Goal: Transaction & Acquisition: Purchase product/service

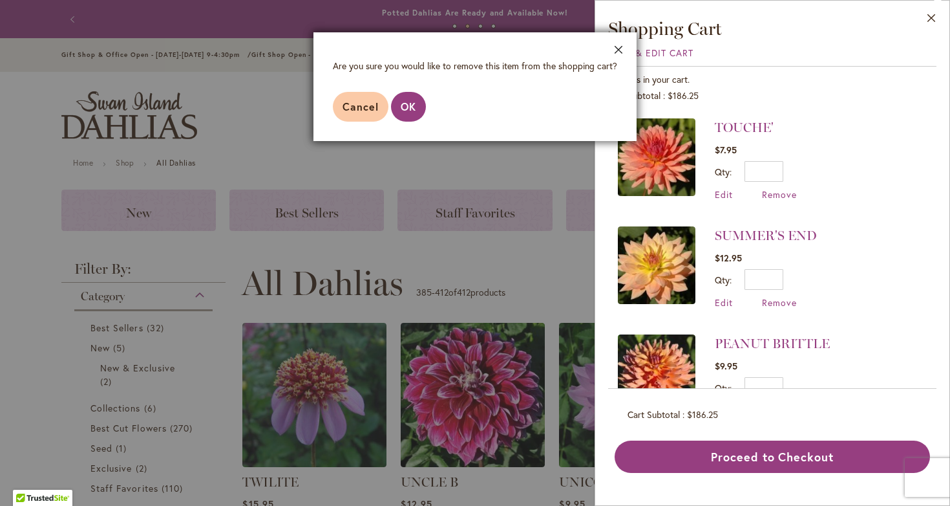
click at [615, 48] on button "Close" at bounding box center [619, 52] width 36 height 41
click at [358, 109] on span "Cancel" at bounding box center [361, 107] width 36 height 14
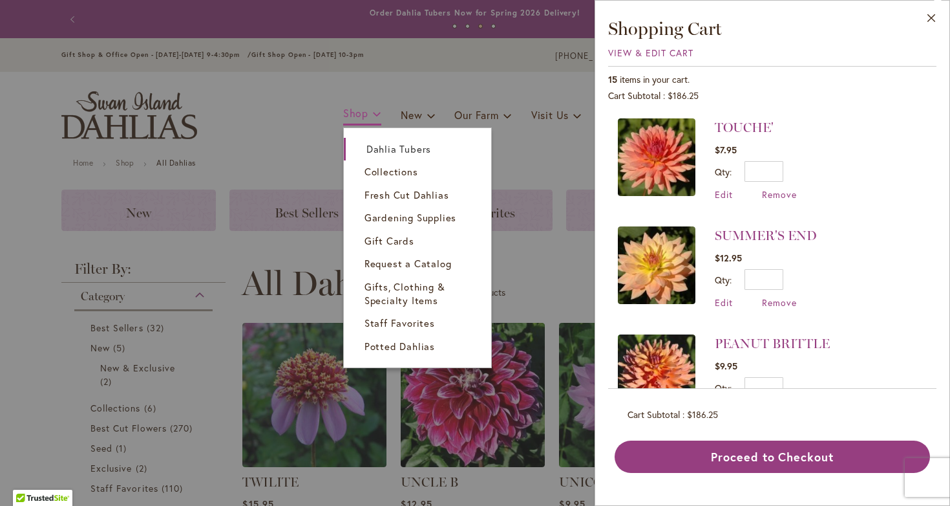
click at [357, 110] on span "Shop" at bounding box center [355, 113] width 25 height 14
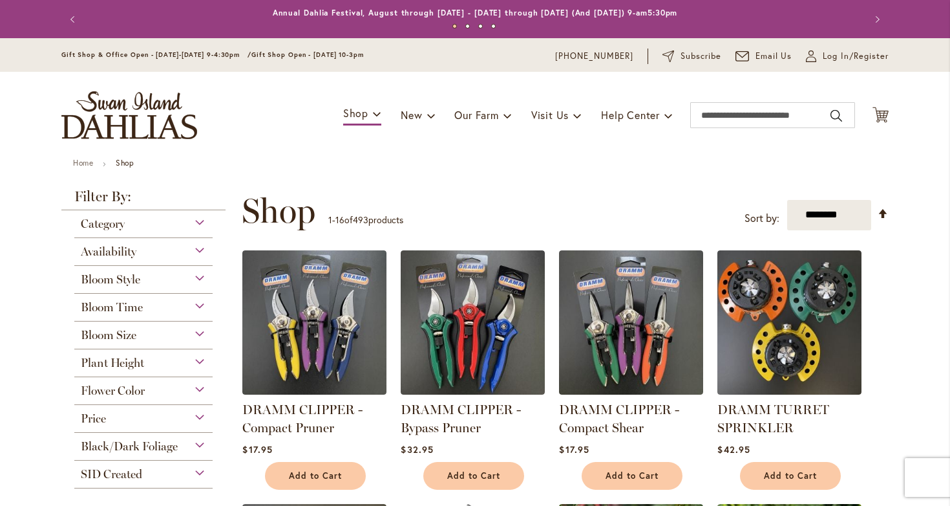
click at [619, 48] on div "Gift Shop & Office Open - Monday-Friday 9-4:30pm / Gift Shop Open - Saturday 10…" at bounding box center [475, 55] width 950 height 34
click at [740, 39] on div "Gift Shop & Office Open - Monday-Friday 9-4:30pm / Gift Shop Open - Saturday 10…" at bounding box center [475, 55] width 950 height 34
click at [409, 101] on div "Toggle Nav Shop Dahlia Tubers Collections Fresh Cut Dahlias Gardening Supplies …" at bounding box center [474, 115] width 853 height 87
click at [409, 109] on span "New" at bounding box center [411, 115] width 21 height 14
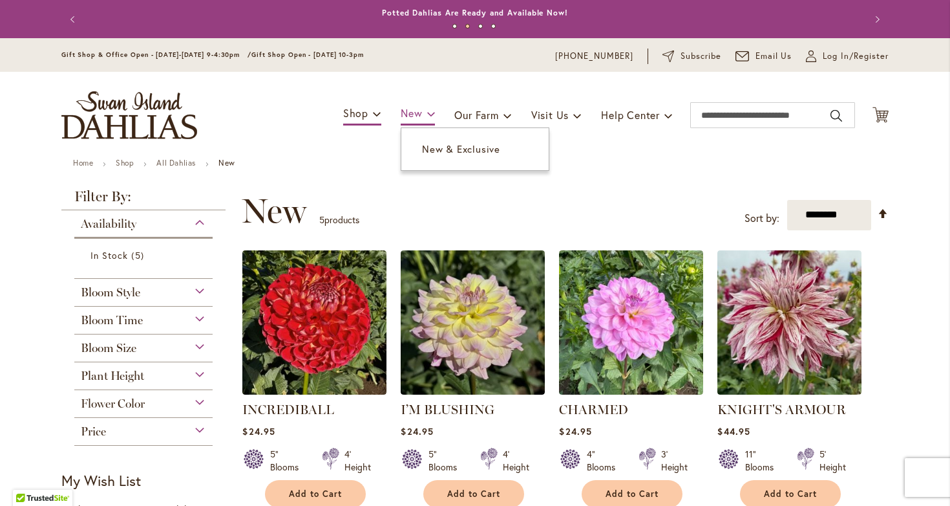
click at [403, 105] on link "New" at bounding box center [418, 114] width 34 height 23
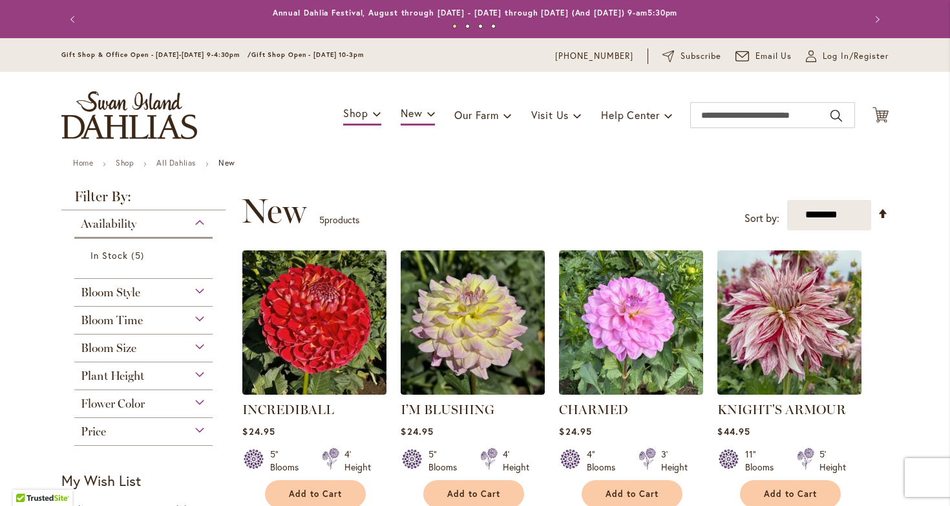
click at [619, 48] on div "Gift Shop & Office Open - [DATE]-[DATE] 9-4:30pm / Gift Shop Open - [DATE] 10-3…" at bounding box center [475, 55] width 950 height 34
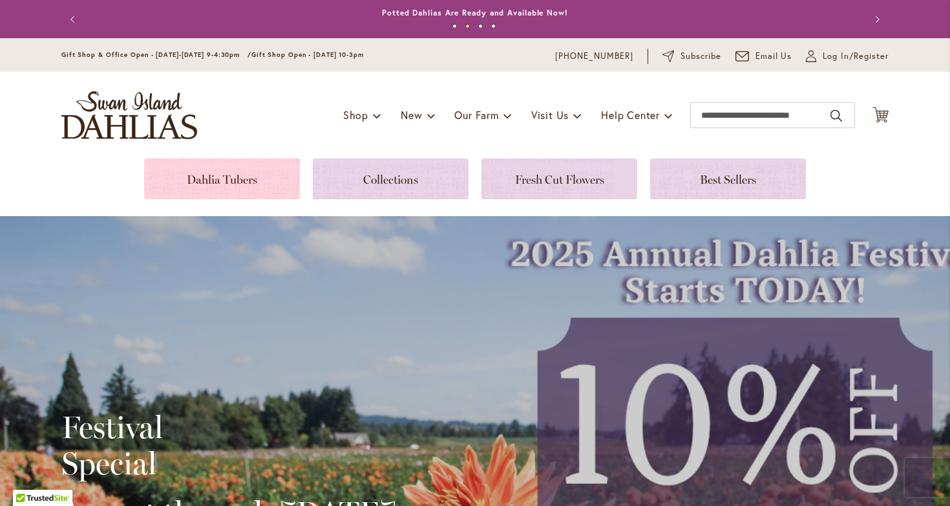
click at [231, 180] on link at bounding box center [222, 178] width 156 height 41
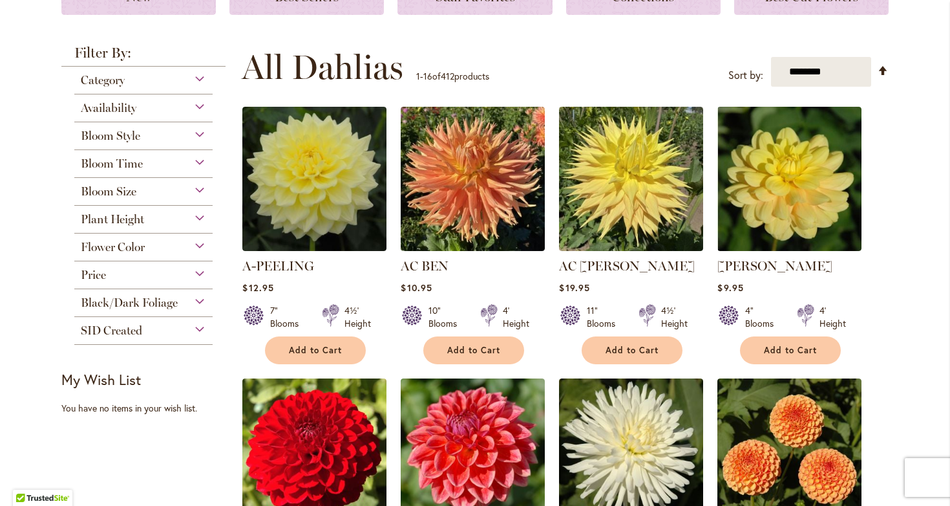
scroll to position [239, 0]
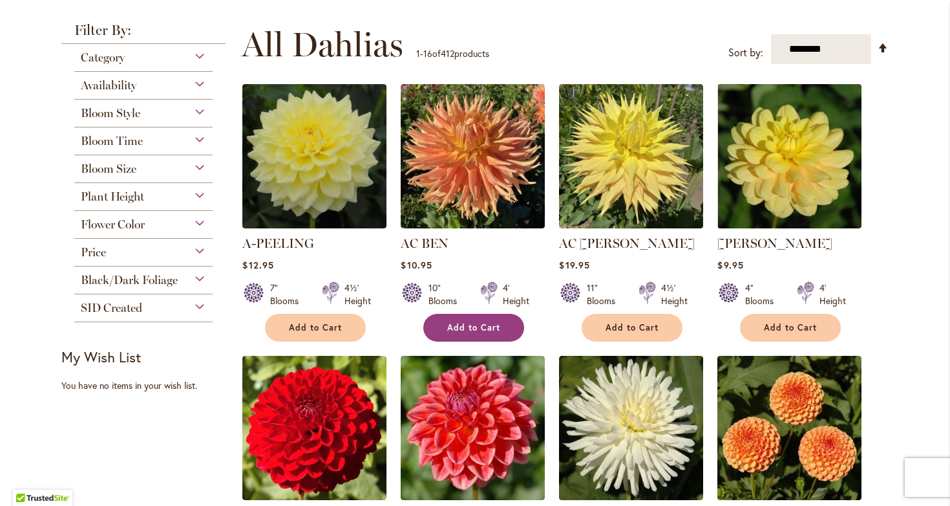
click at [469, 330] on span "Add to Cart" at bounding box center [473, 327] width 53 height 11
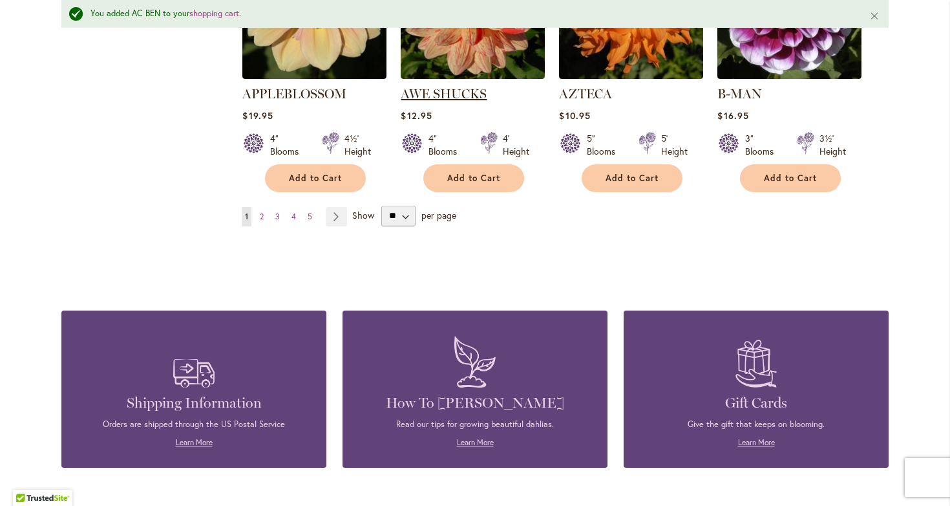
scroll to position [1265, 0]
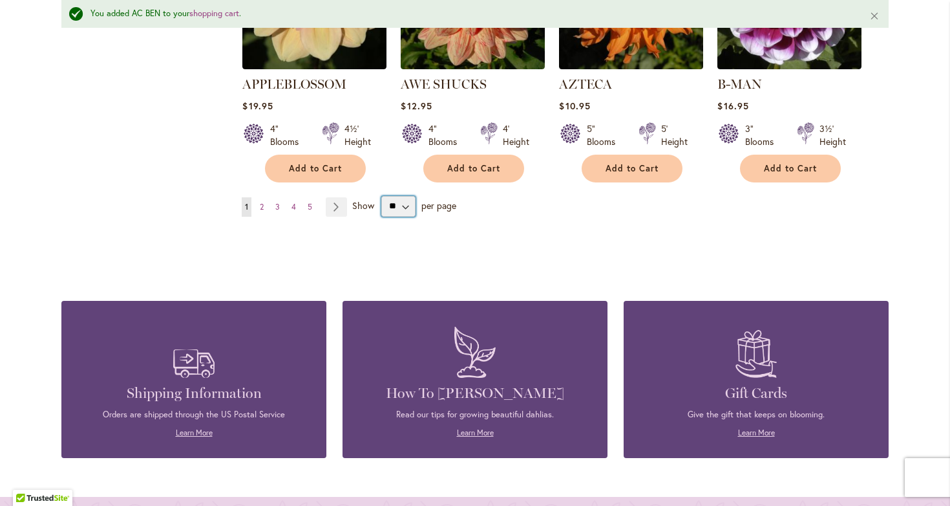
select select "**"
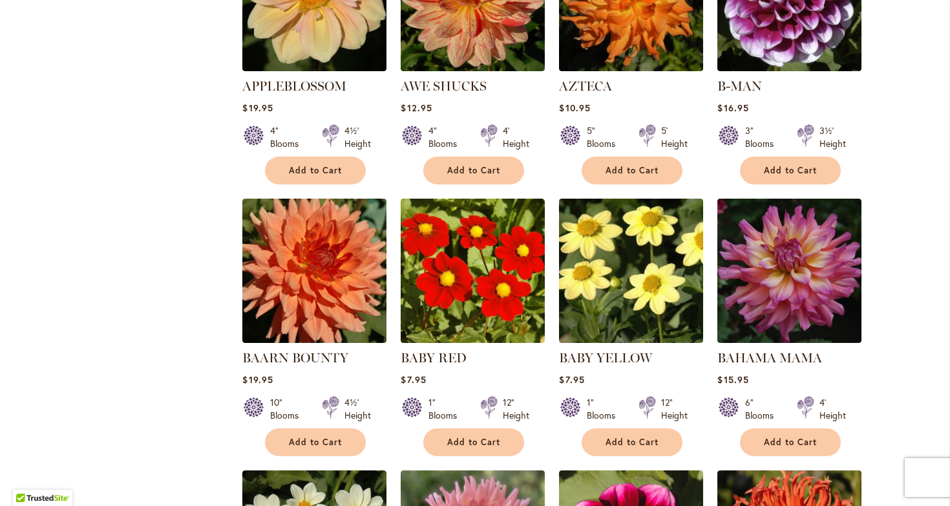
scroll to position [1233, 0]
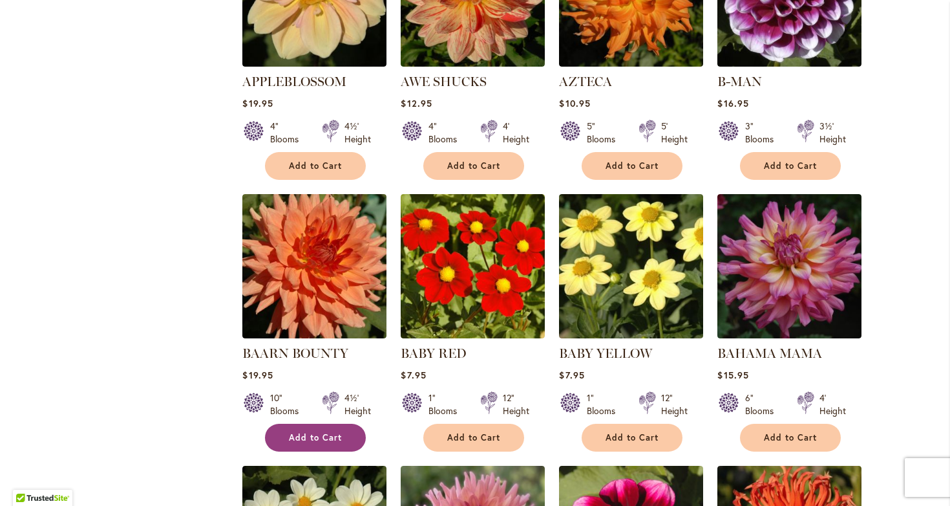
click at [289, 432] on span "Add to Cart" at bounding box center [315, 437] width 53 height 11
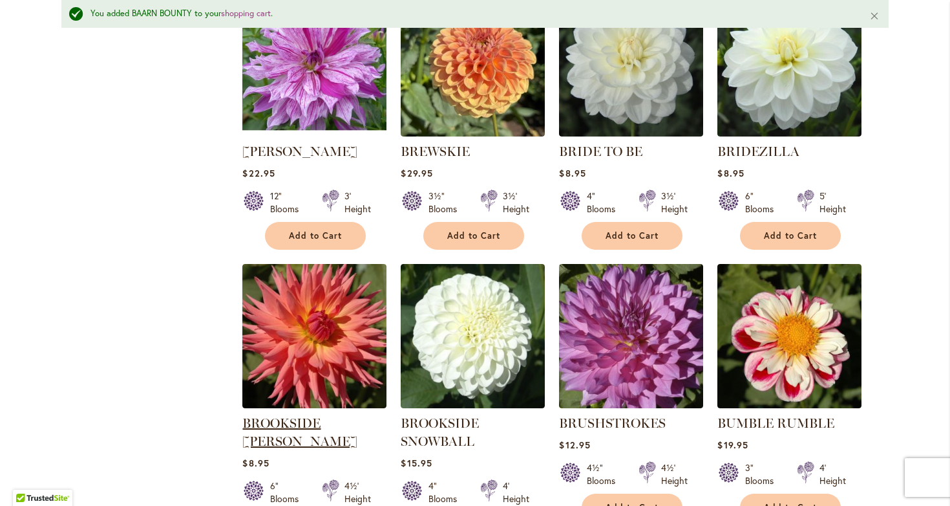
scroll to position [3663, 0]
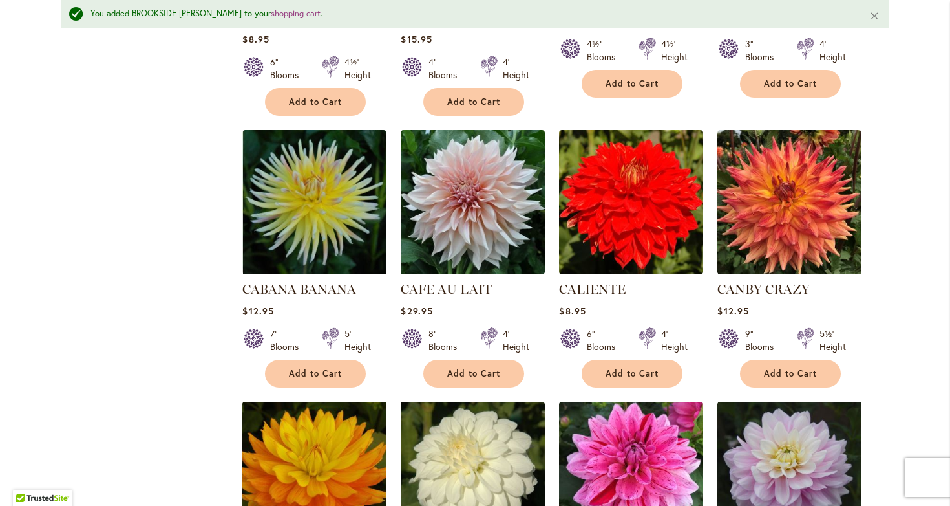
scroll to position [4086, 0]
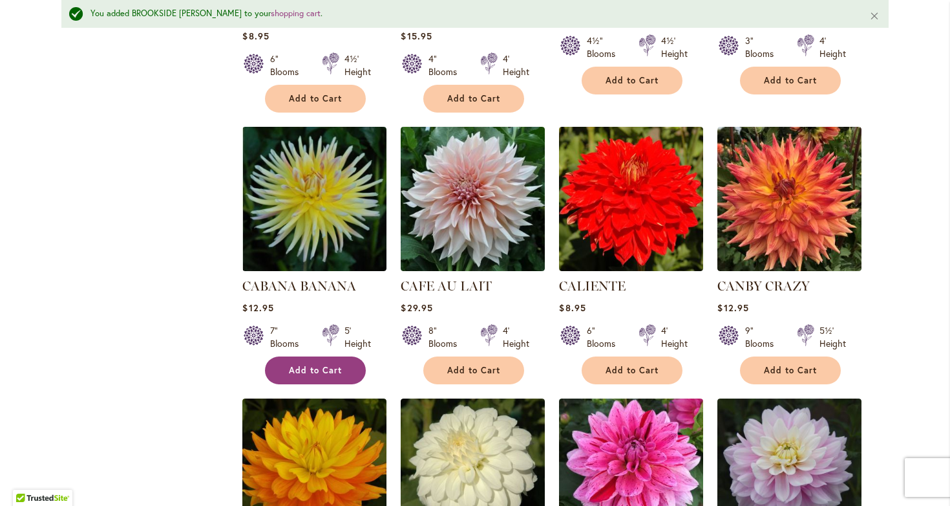
click at [328, 365] on span "Add to Cart" at bounding box center [315, 370] width 53 height 11
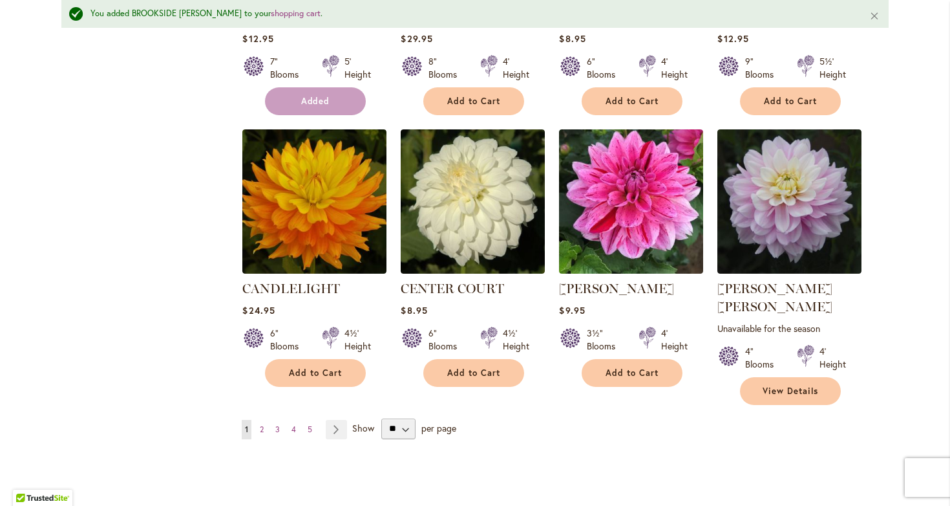
scroll to position [4357, 0]
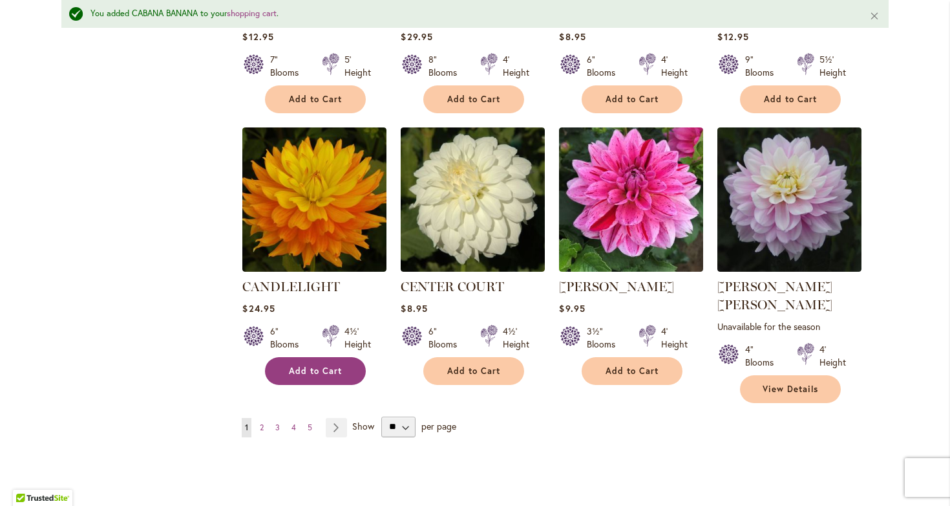
click at [317, 365] on span "Add to Cart" at bounding box center [315, 370] width 53 height 11
click at [334, 418] on link "Page Next" at bounding box center [336, 427] width 21 height 19
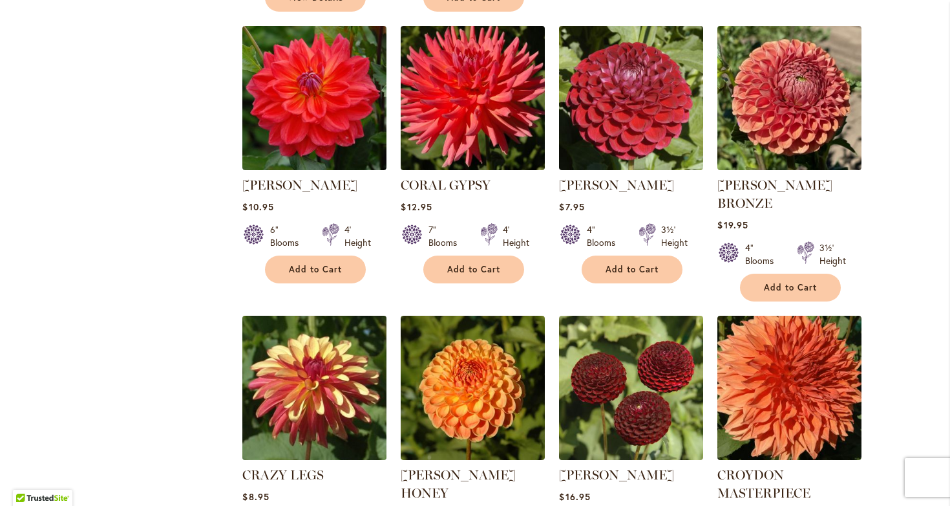
scroll to position [1439, 0]
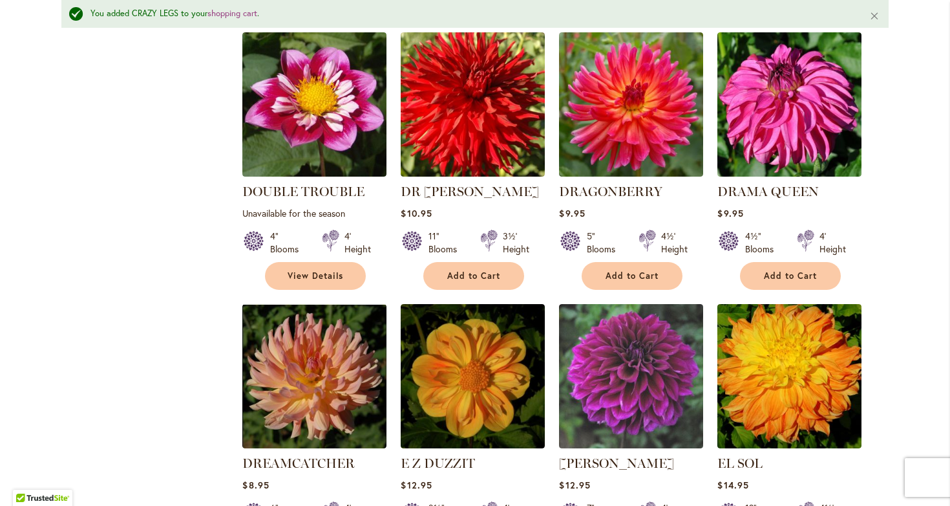
scroll to position [3177, 0]
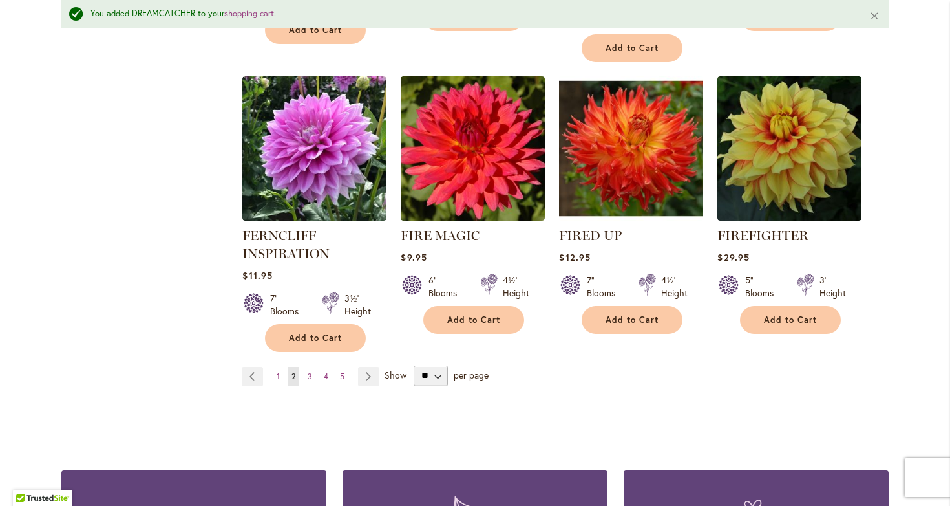
scroll to position [4525, 0]
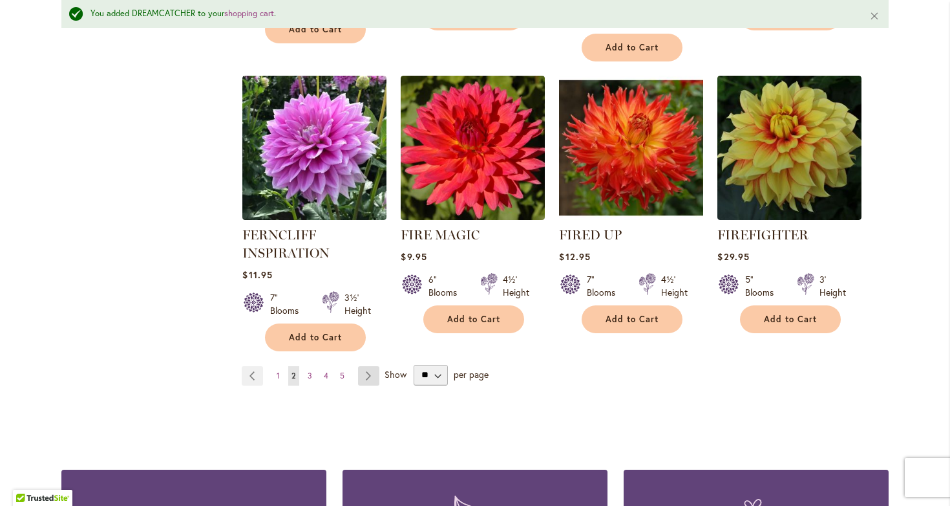
click at [365, 366] on link "Page Next" at bounding box center [368, 375] width 21 height 19
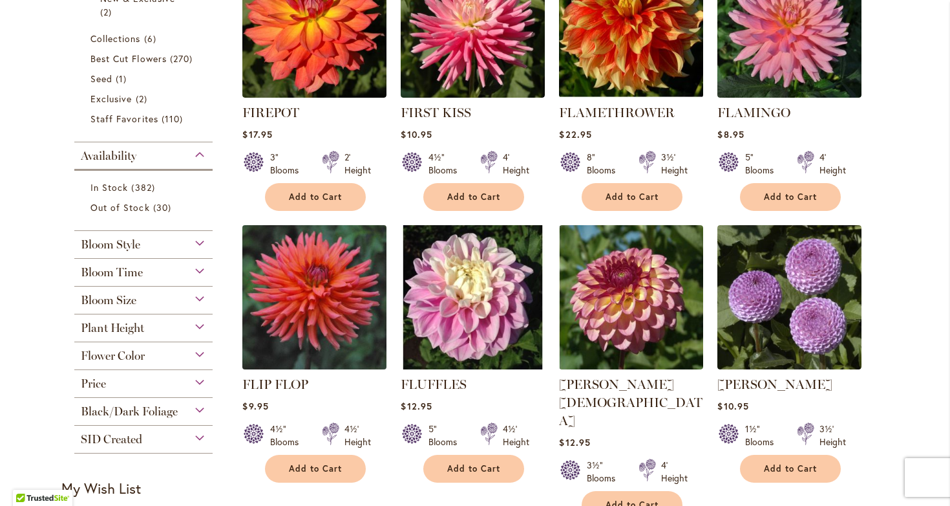
scroll to position [381, 0]
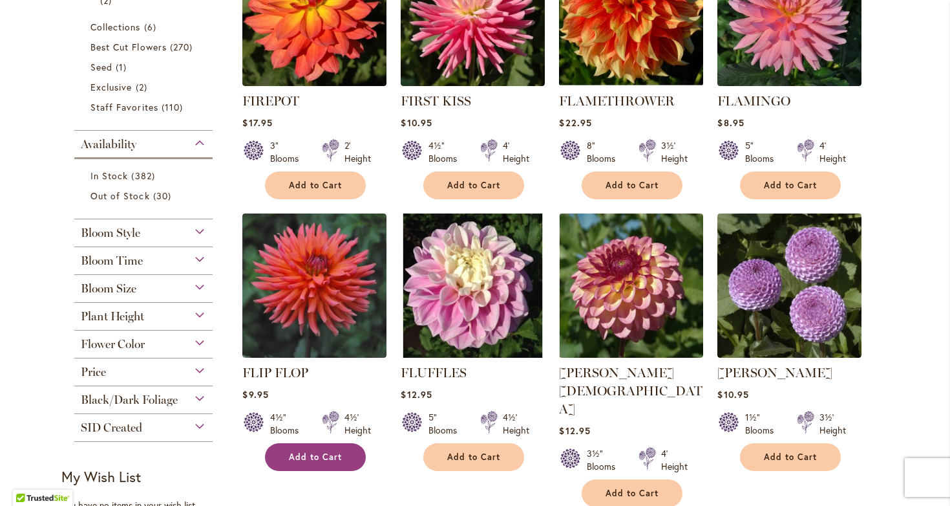
click at [316, 458] on span "Add to Cart" at bounding box center [315, 456] width 53 height 11
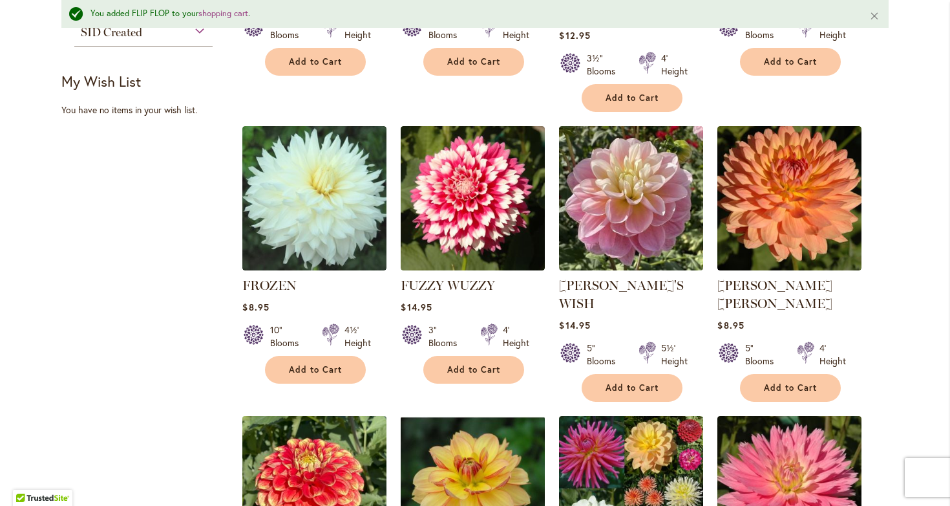
scroll to position [817, 0]
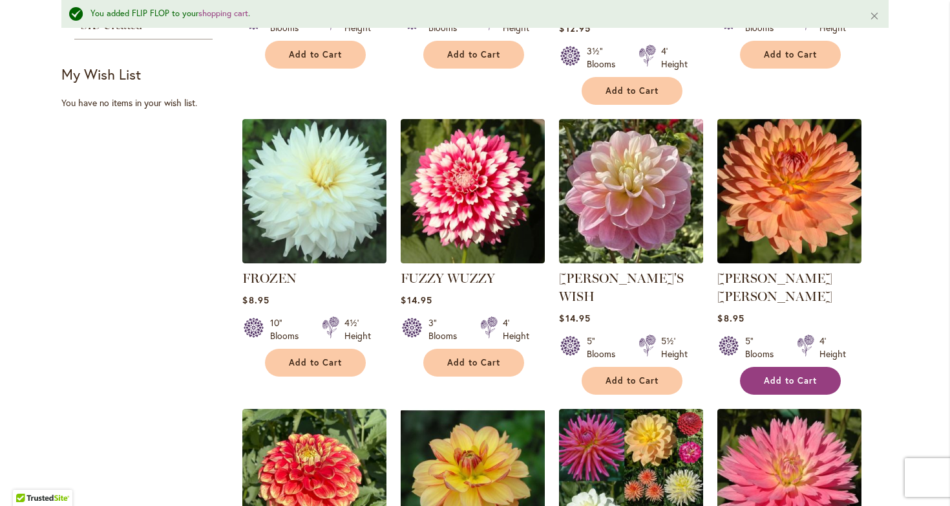
click at [787, 375] on span "Add to Cart" at bounding box center [790, 380] width 53 height 11
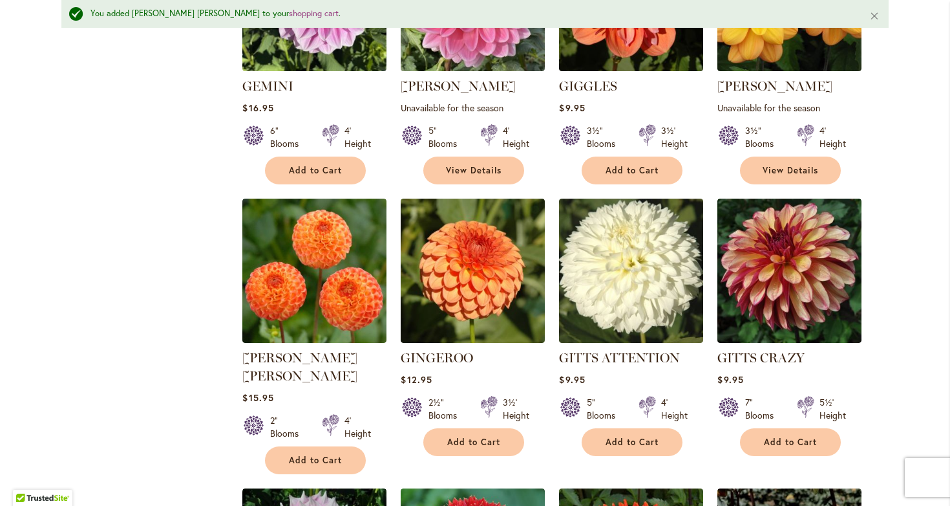
scroll to position [1590, 0]
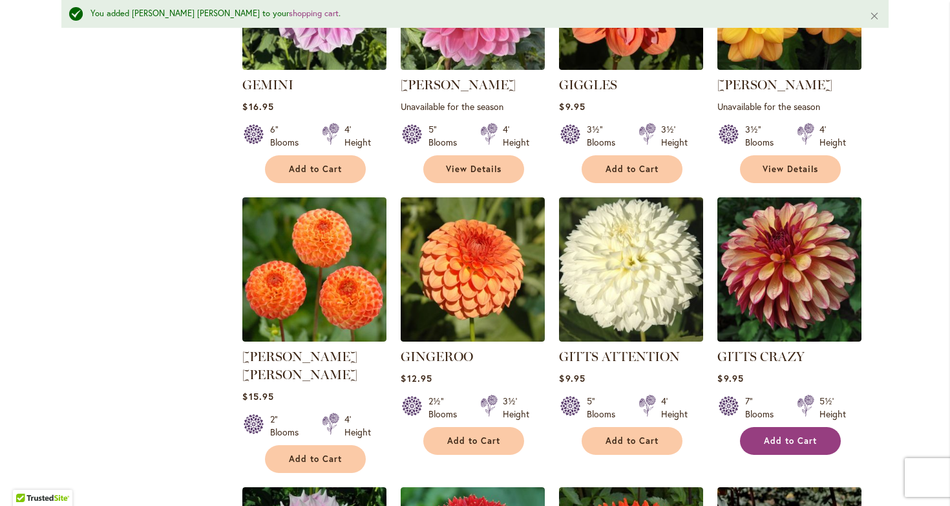
click at [776, 435] on span "Add to Cart" at bounding box center [790, 440] width 53 height 11
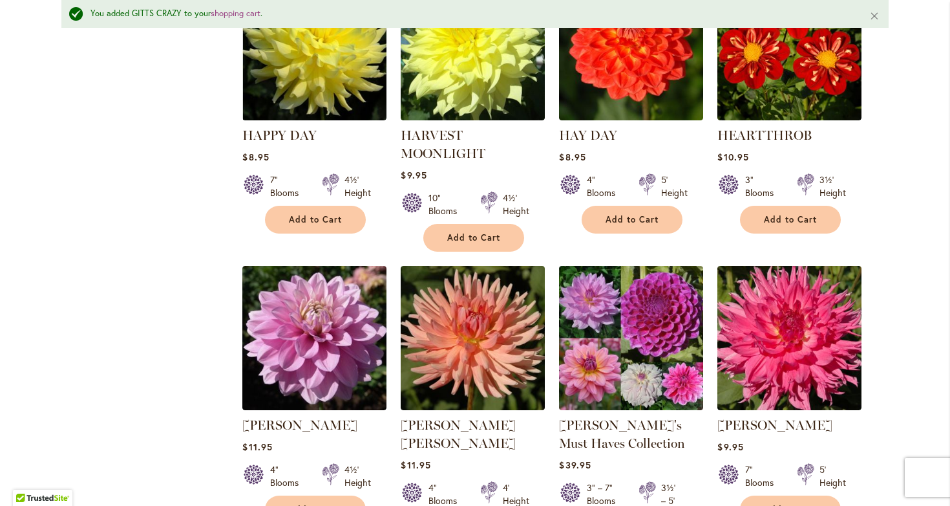
scroll to position [2912, 0]
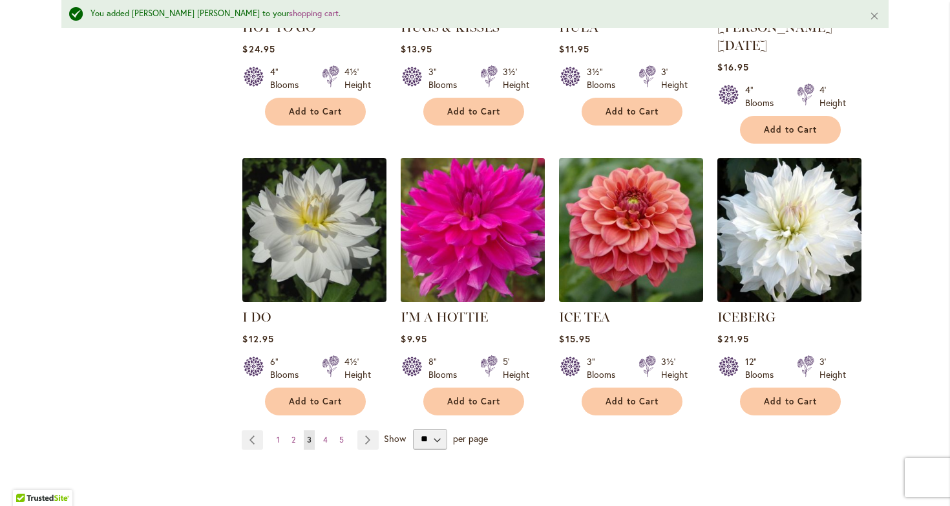
scroll to position [4449, 0]
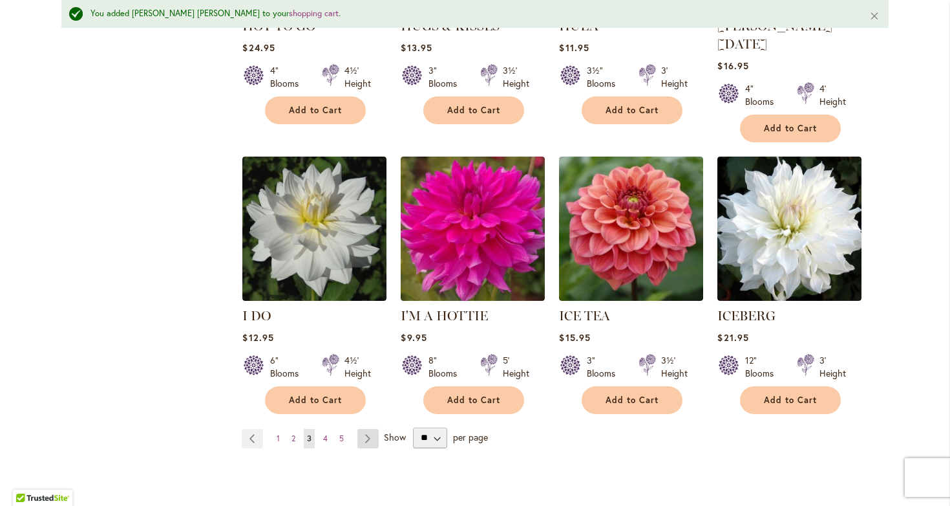
click at [365, 429] on link "Page Next" at bounding box center [368, 438] width 21 height 19
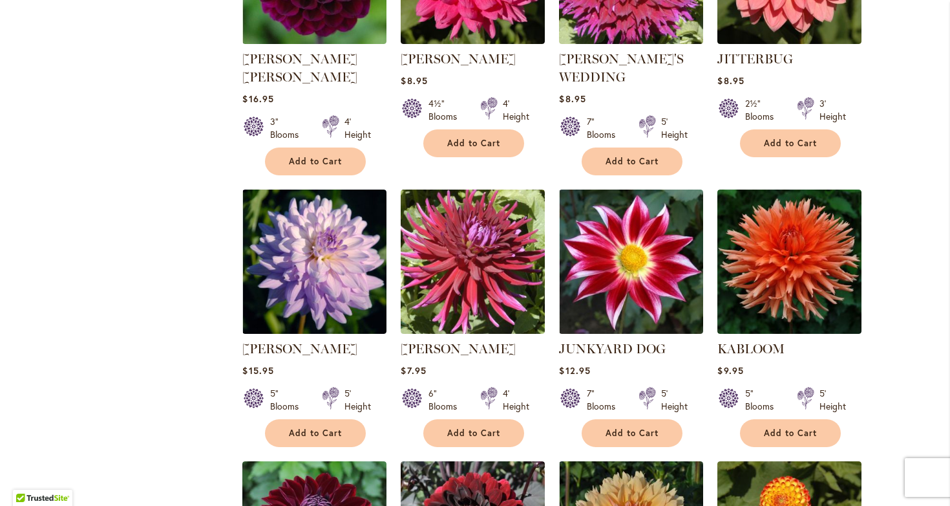
scroll to position [1270, 0]
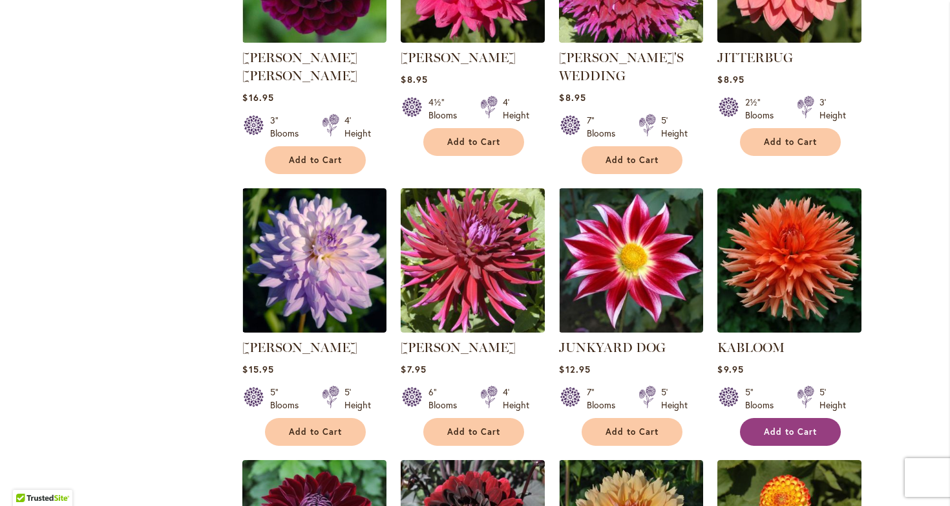
click at [777, 426] on span "Add to Cart" at bounding box center [790, 431] width 53 height 11
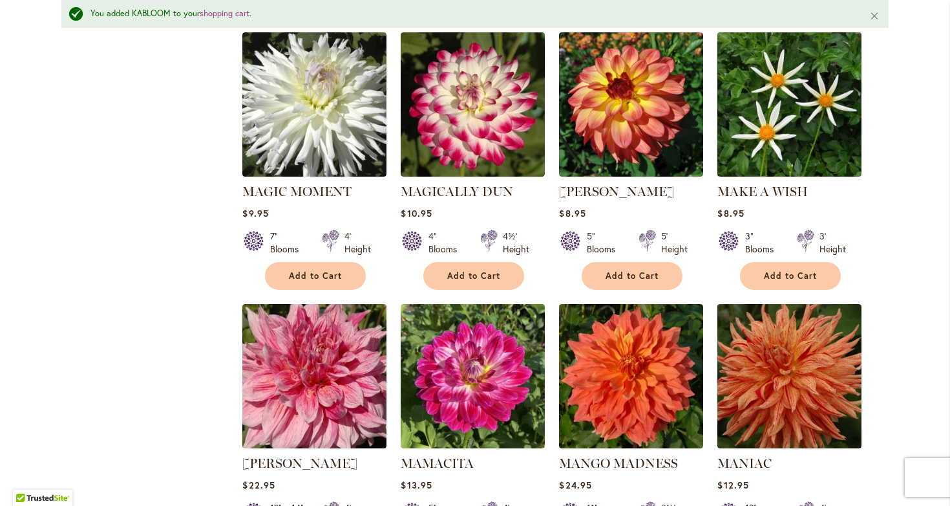
scroll to position [3976, 0]
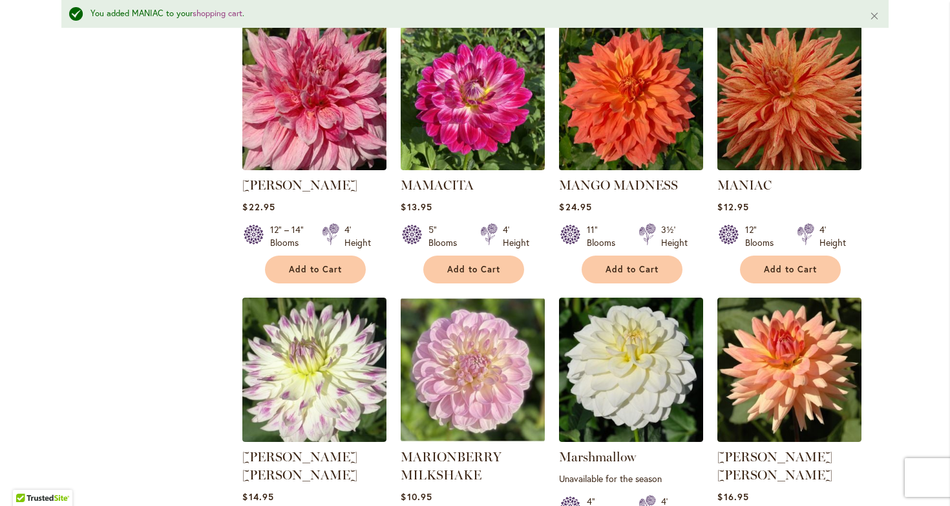
scroll to position [4261, 0]
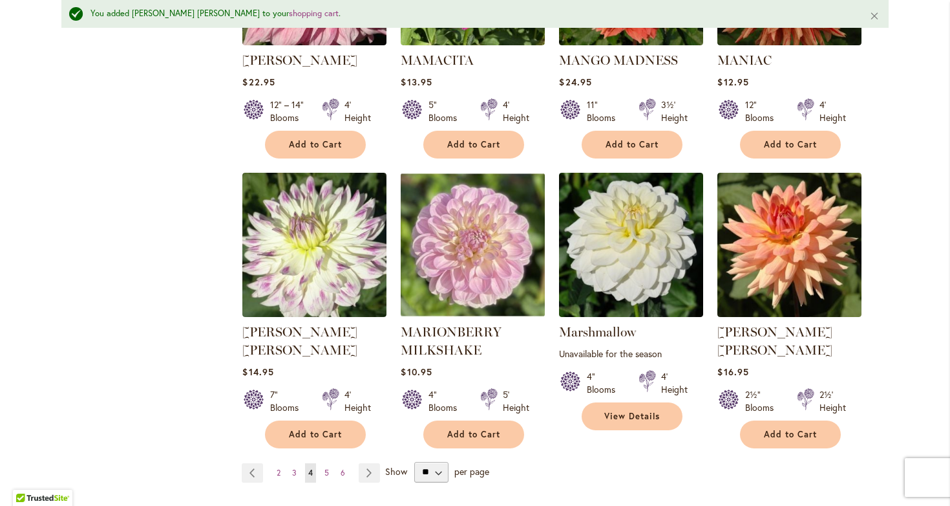
scroll to position [0, 0]
click at [364, 463] on link "Page Next" at bounding box center [369, 472] width 21 height 19
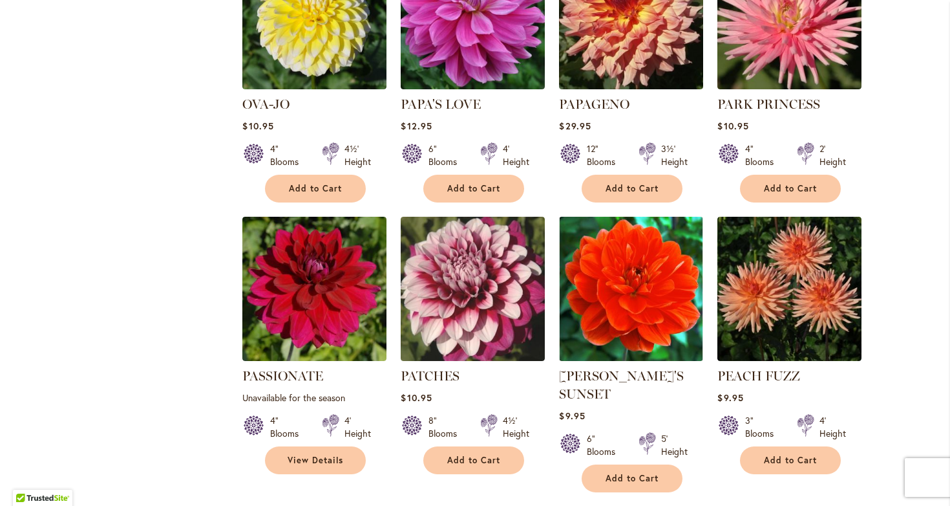
scroll to position [3155, 0]
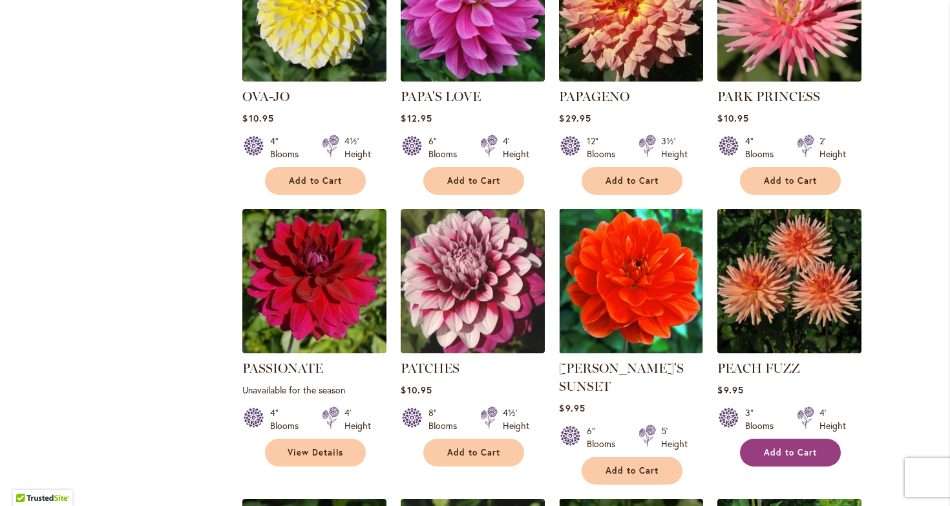
click at [798, 447] on span "Add to Cart" at bounding box center [790, 452] width 53 height 11
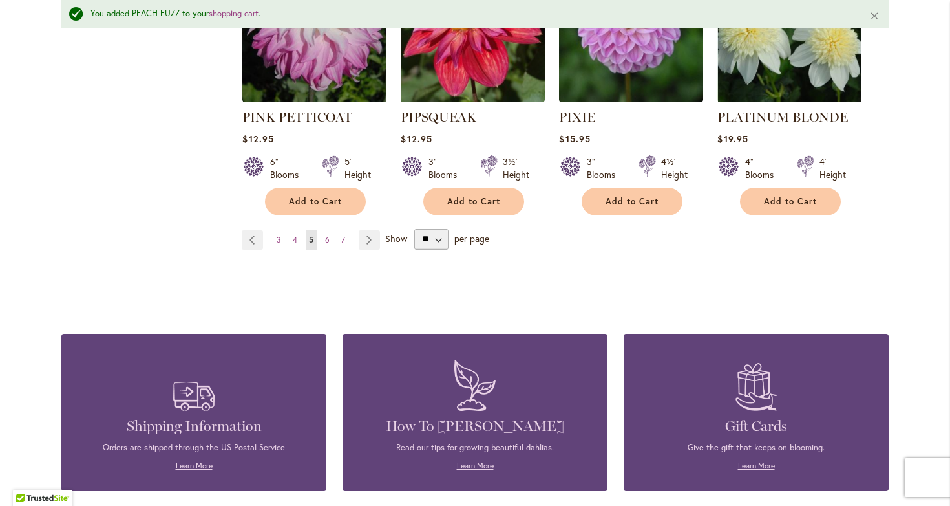
scroll to position [4582, 0]
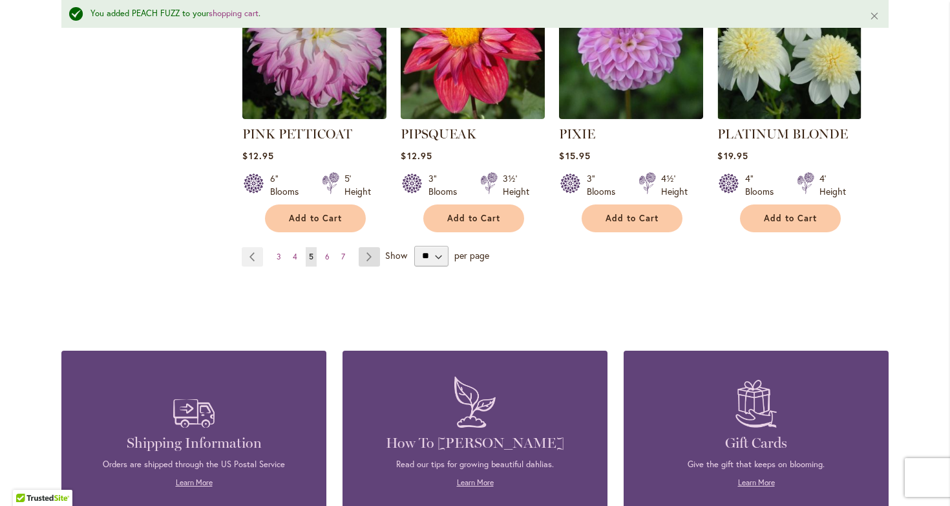
click at [361, 247] on link "Page Next" at bounding box center [369, 256] width 21 height 19
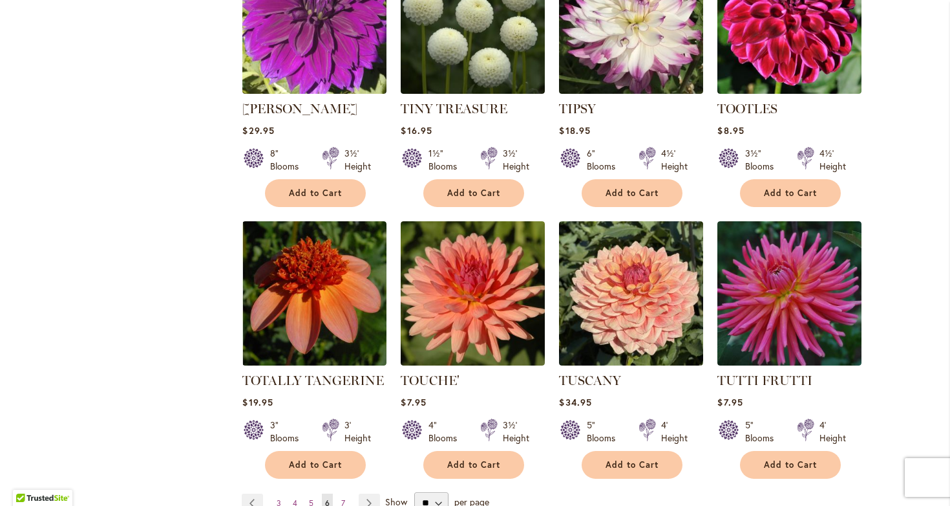
scroll to position [4247, 0]
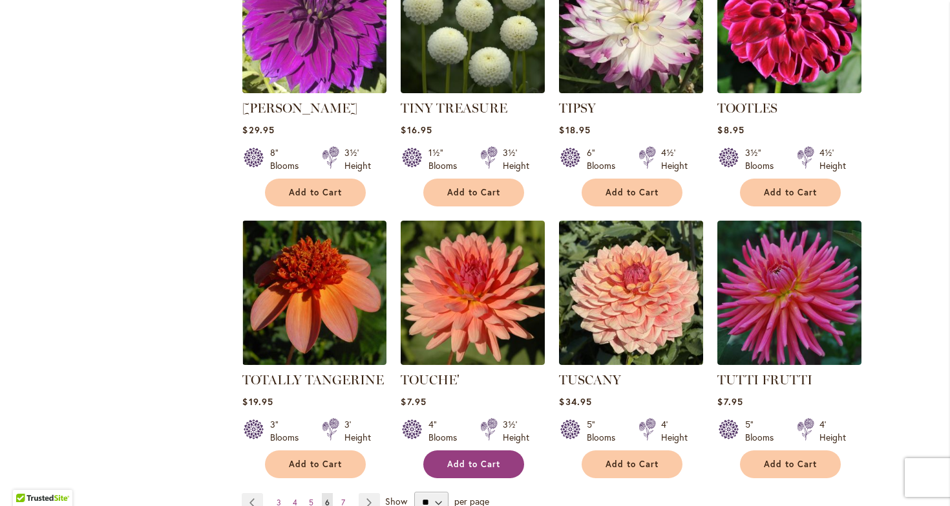
click at [461, 458] on span "Add to Cart" at bounding box center [473, 463] width 53 height 11
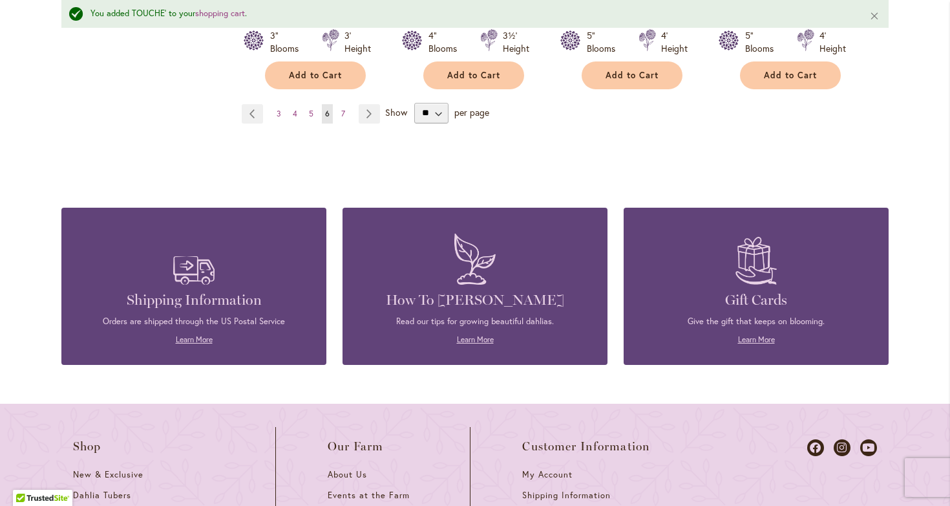
scroll to position [4671, 0]
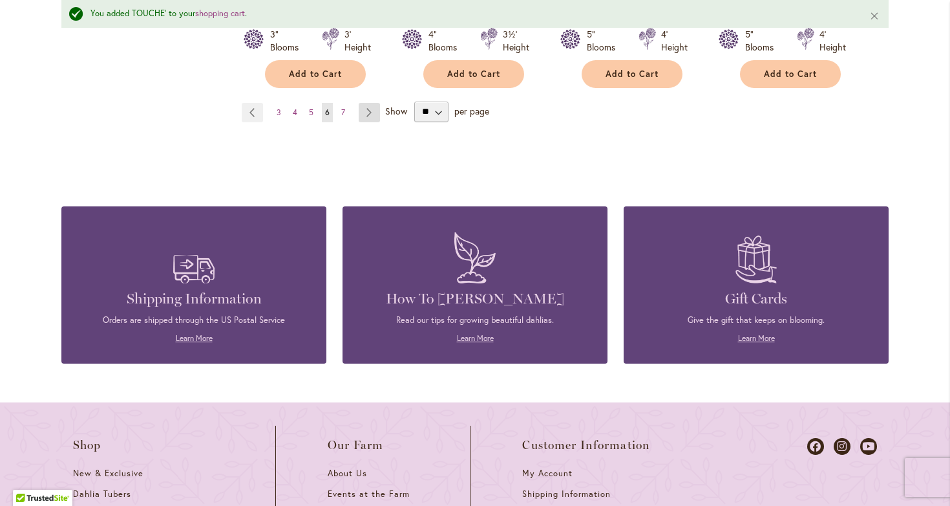
click at [362, 103] on link "Page Next" at bounding box center [369, 112] width 21 height 19
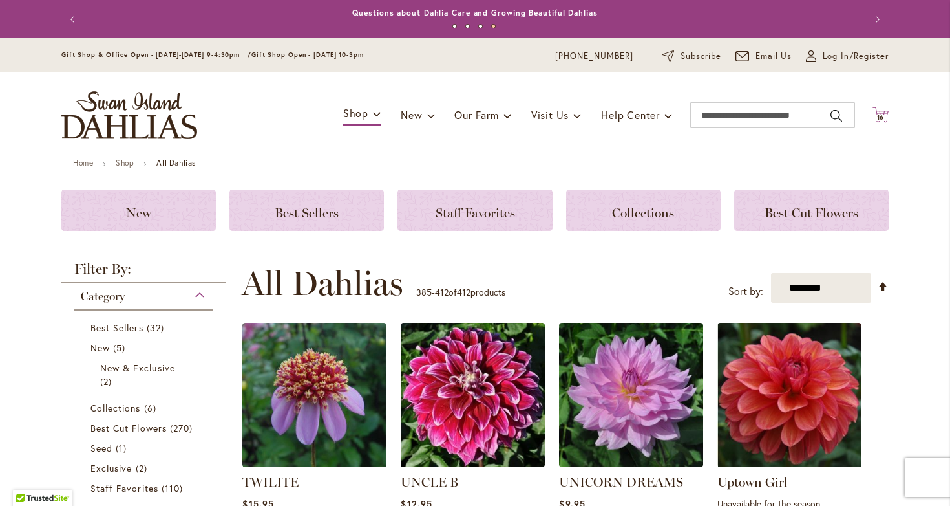
click at [877, 114] on span "16" at bounding box center [881, 117] width 8 height 8
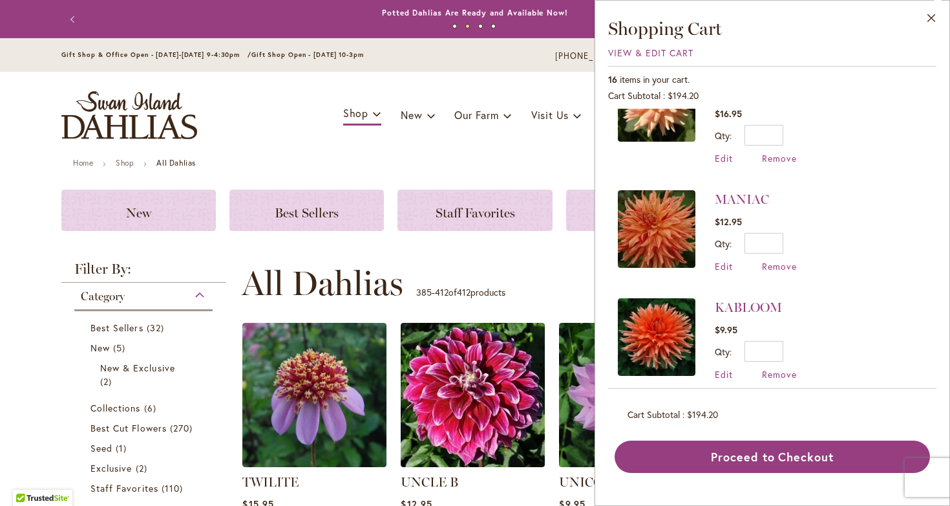
scroll to position [284, 0]
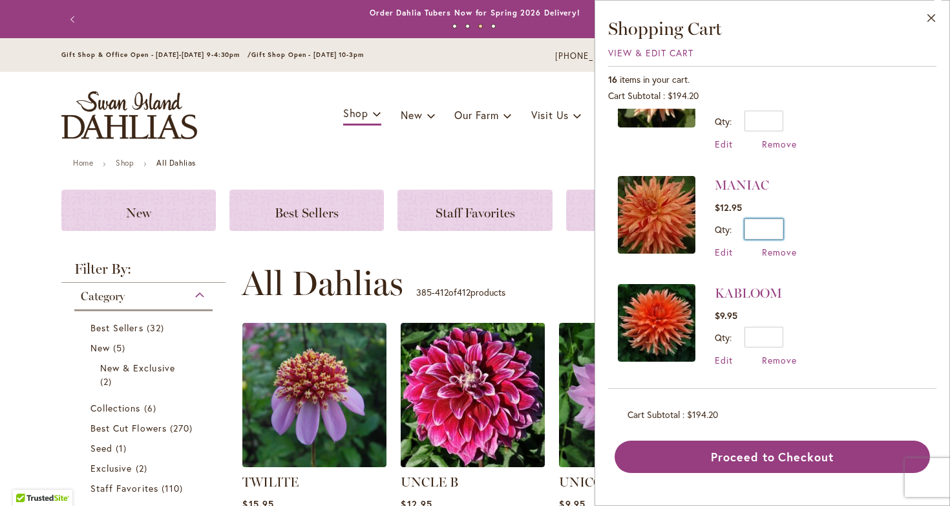
click at [773, 219] on input "*" at bounding box center [764, 229] width 39 height 21
click at [778, 219] on input "*" at bounding box center [764, 229] width 39 height 21
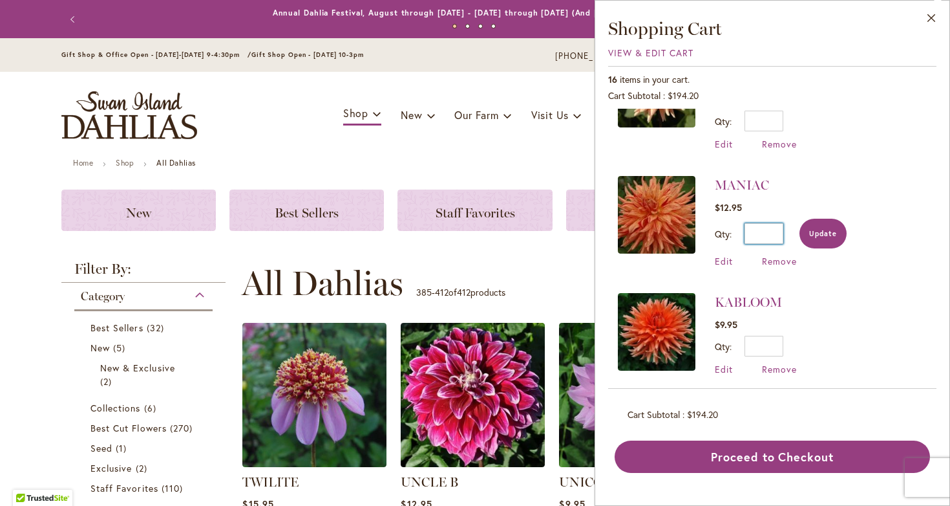
type input "*"
click at [832, 229] on span "Update" at bounding box center [823, 233] width 28 height 9
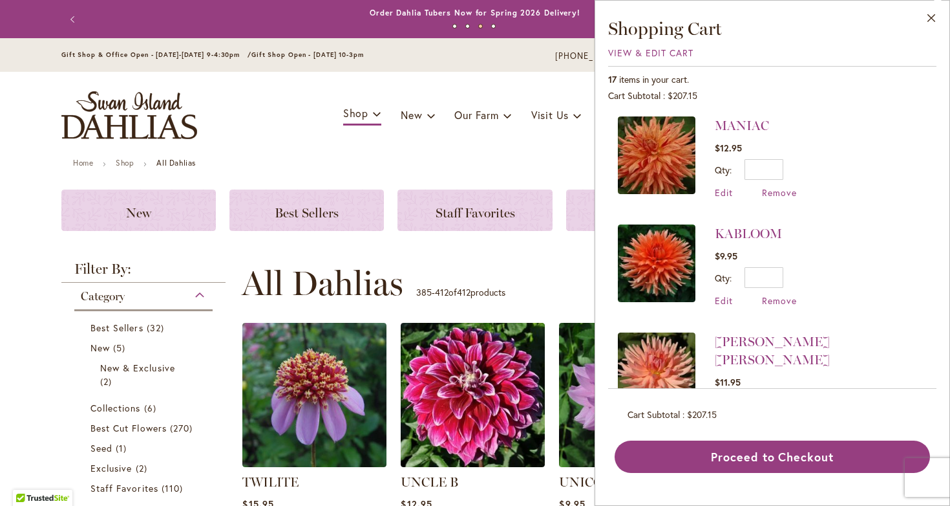
scroll to position [345, 0]
click at [776, 293] on span "Remove" at bounding box center [779, 299] width 35 height 12
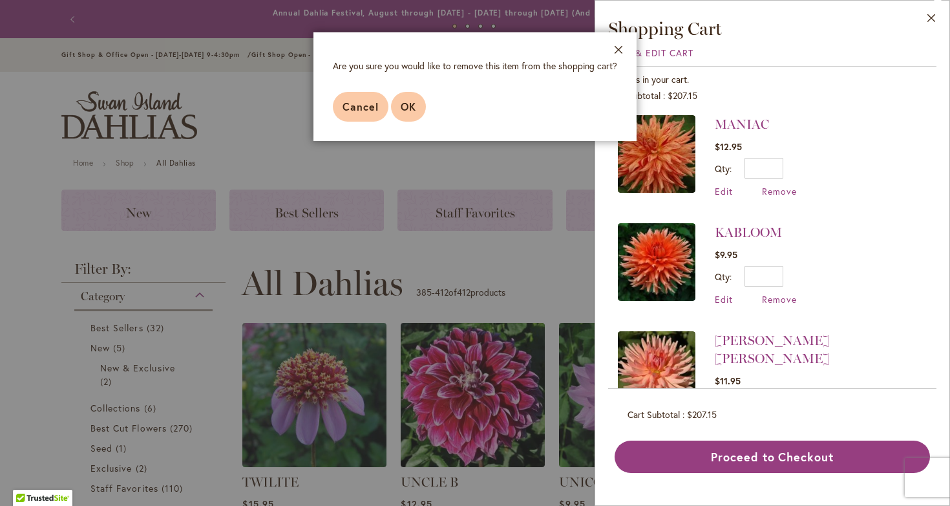
click at [407, 108] on span "OK" at bounding box center [409, 107] width 16 height 14
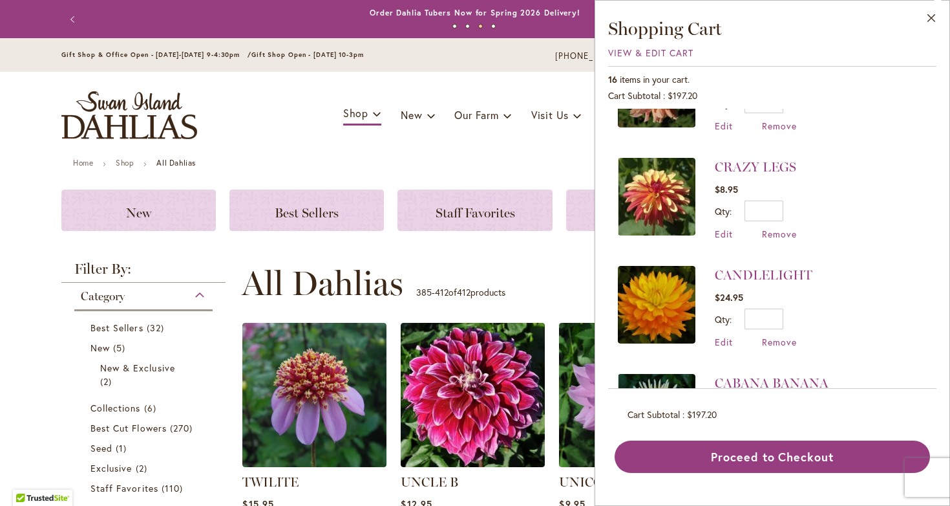
scroll to position [988, 0]
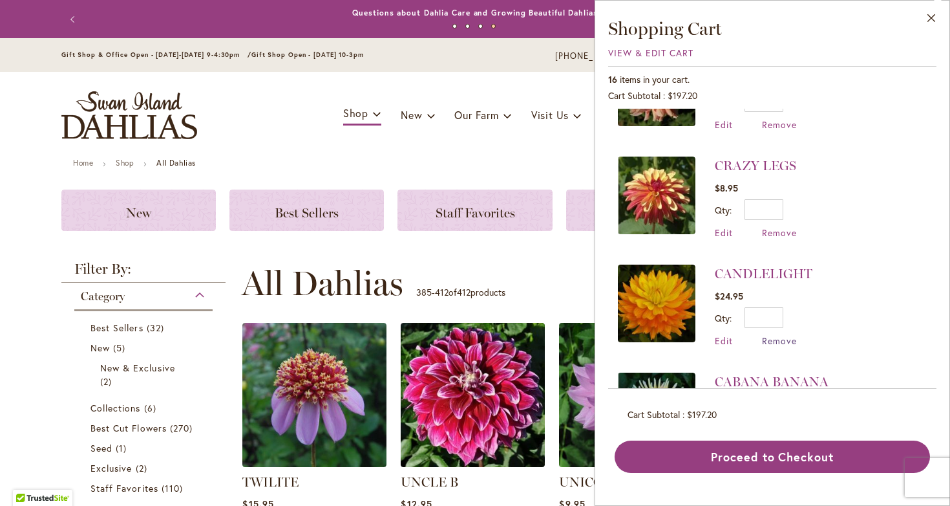
click at [779, 334] on span "Remove" at bounding box center [779, 340] width 35 height 12
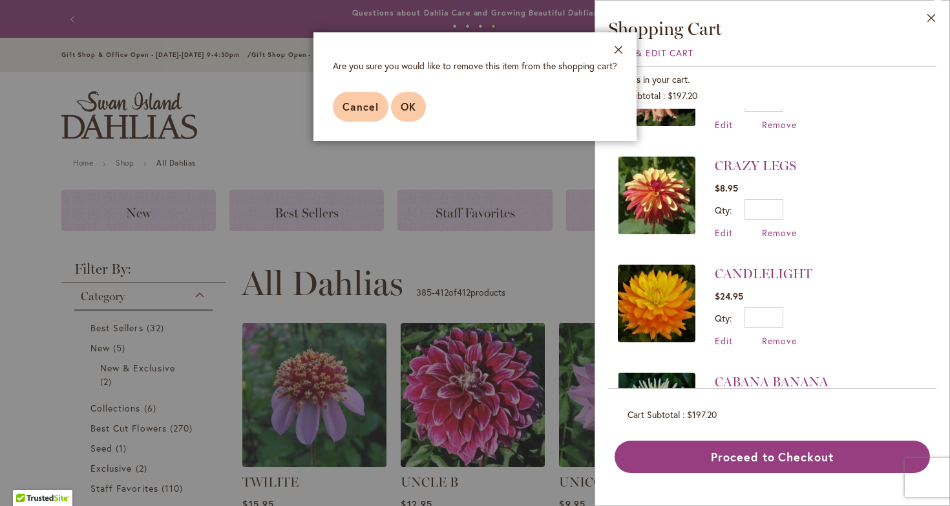
click at [409, 107] on span "OK" at bounding box center [409, 107] width 16 height 14
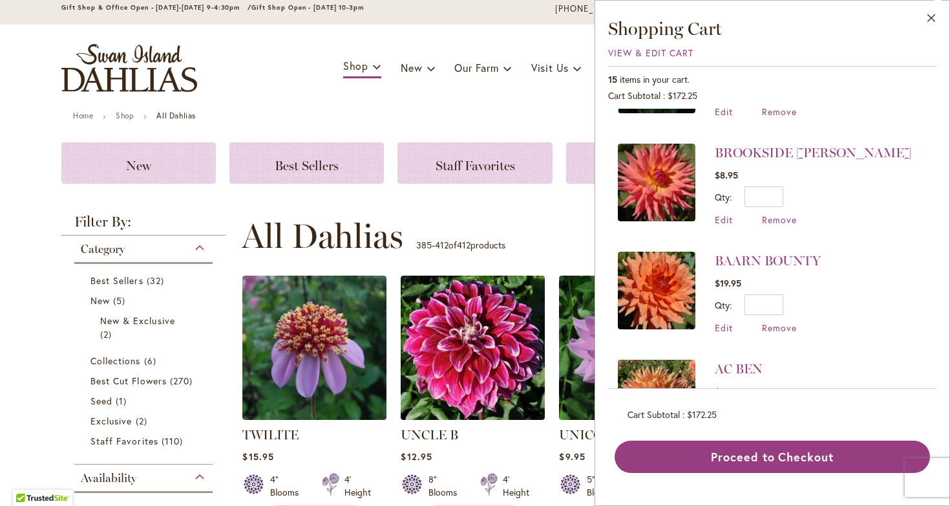
scroll to position [1215, 0]
click at [780, 323] on span "Remove" at bounding box center [779, 329] width 35 height 12
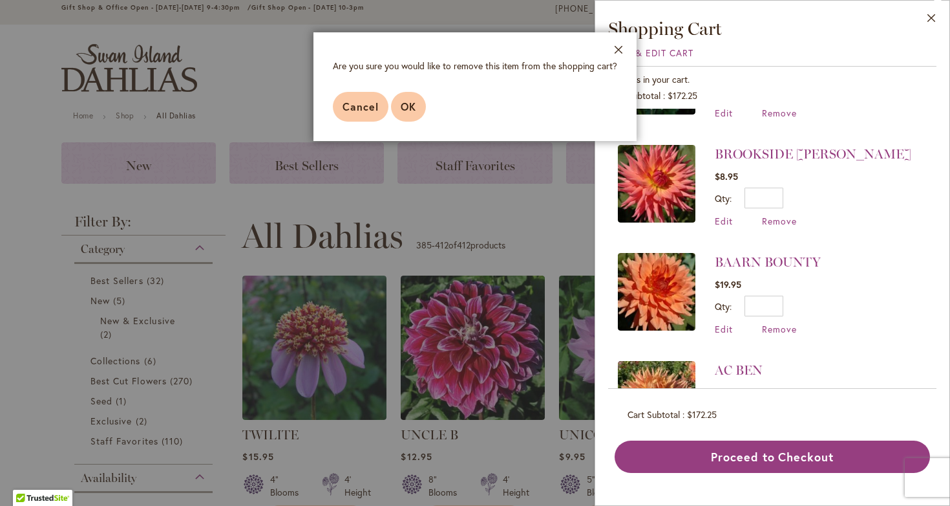
click at [414, 103] on span "OK" at bounding box center [409, 107] width 16 height 14
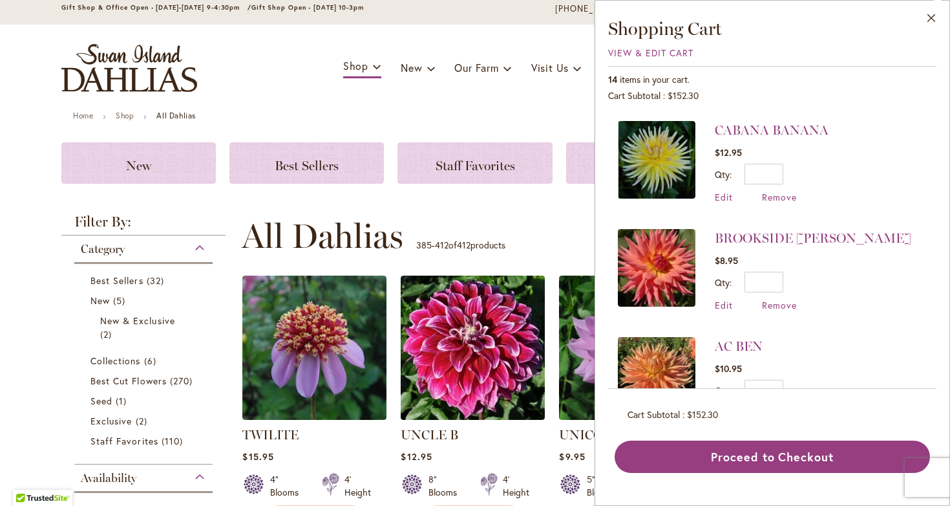
scroll to position [1131, 0]
click at [778, 407] on span "Remove" at bounding box center [779, 413] width 35 height 12
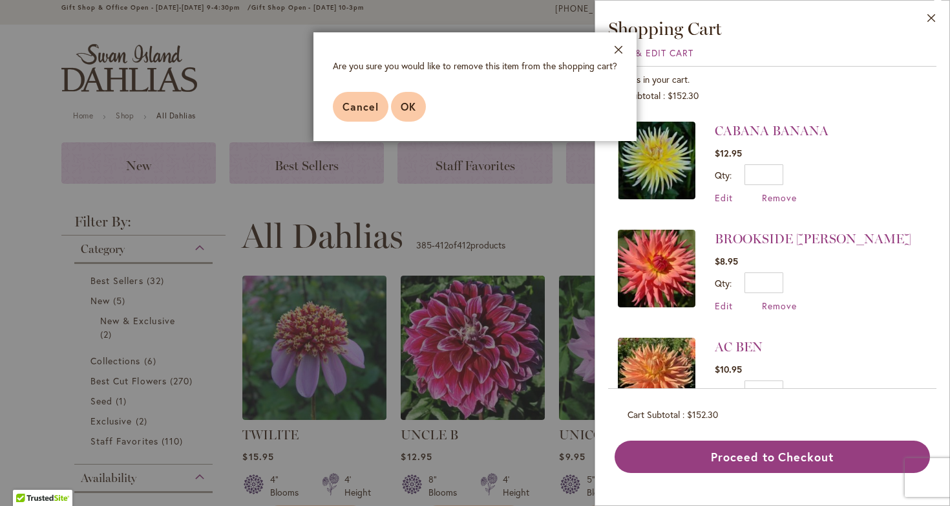
click at [405, 105] on span "OK" at bounding box center [409, 107] width 16 height 14
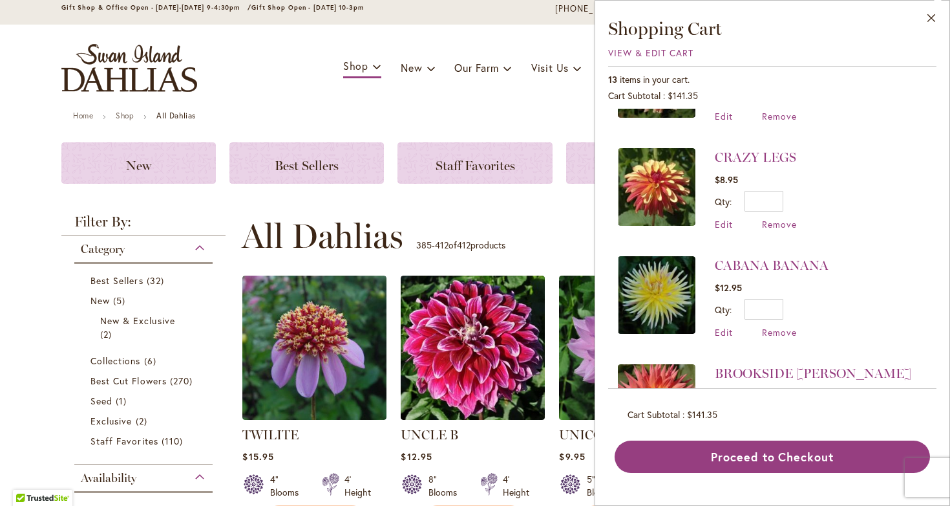
scroll to position [995, 0]
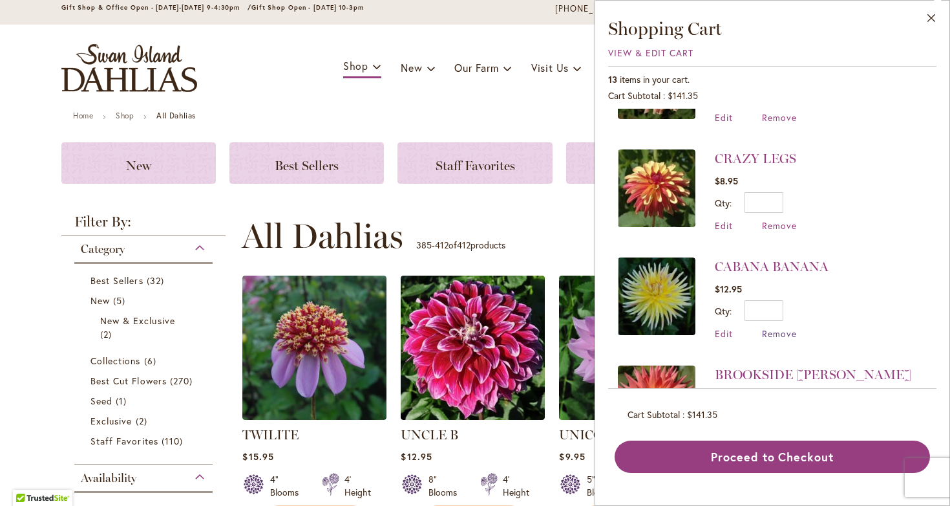
click at [778, 327] on span "Remove" at bounding box center [779, 333] width 35 height 12
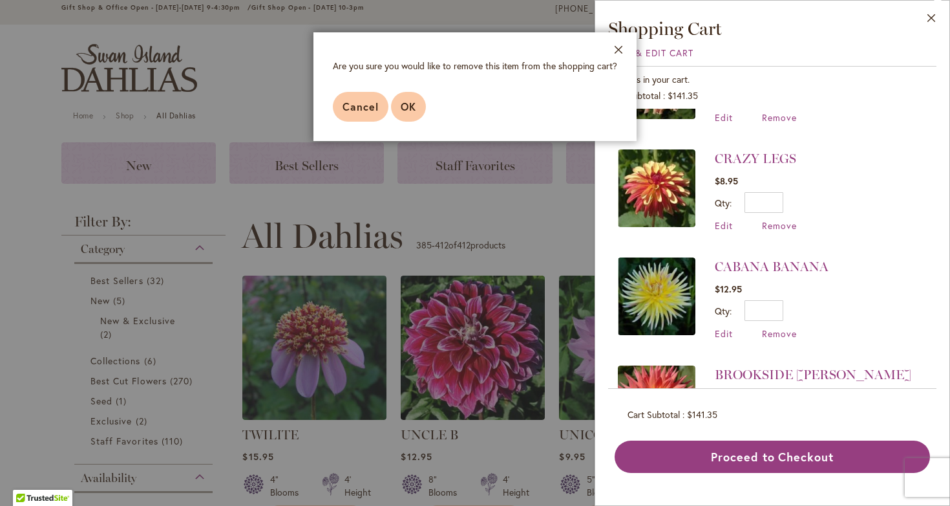
click at [405, 109] on span "OK" at bounding box center [409, 107] width 16 height 14
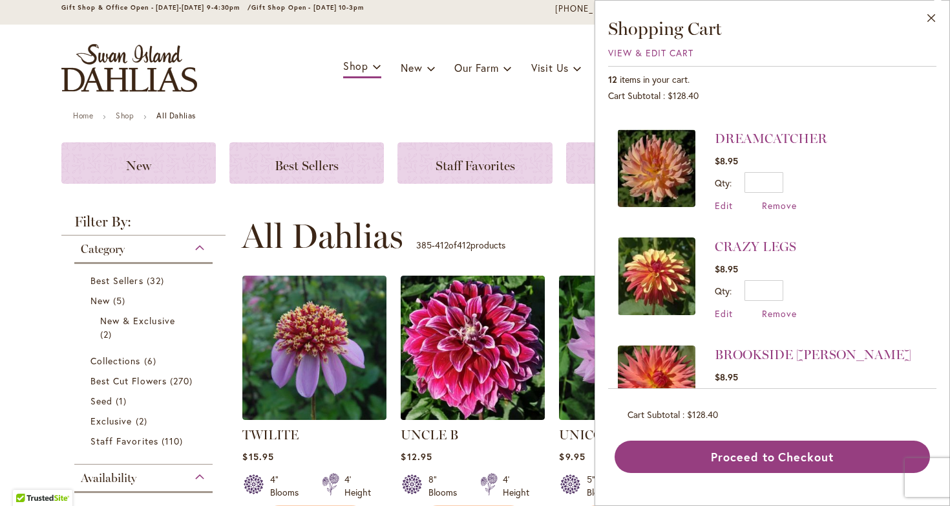
scroll to position [911, 0]
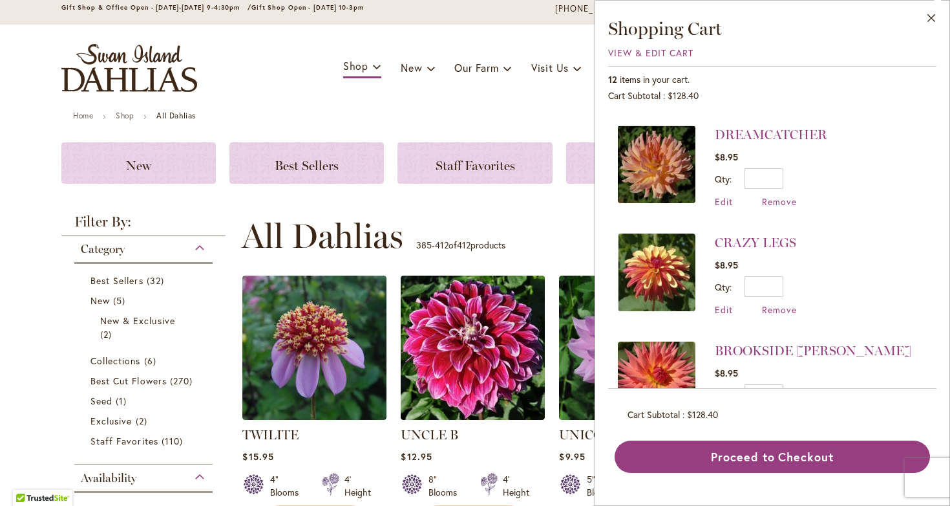
click at [774, 411] on span "Remove" at bounding box center [779, 417] width 35 height 12
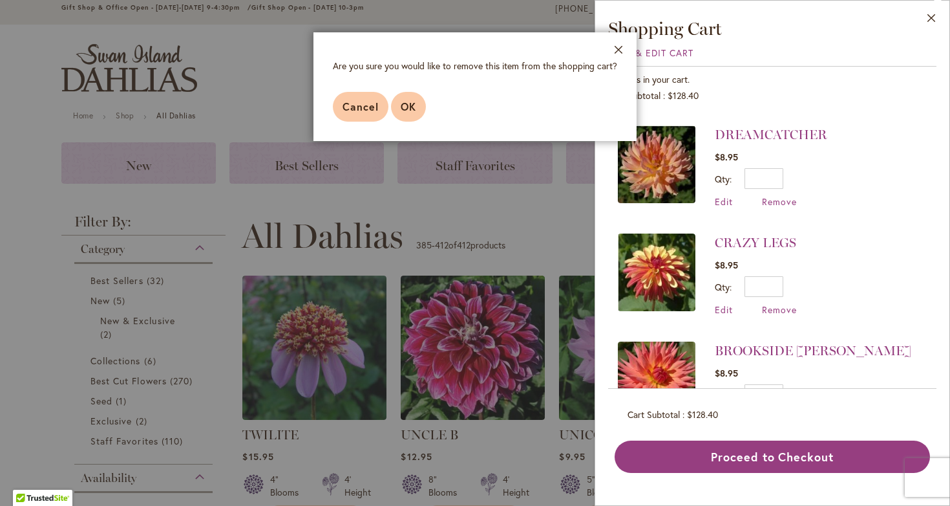
click at [408, 103] on span "OK" at bounding box center [409, 107] width 16 height 14
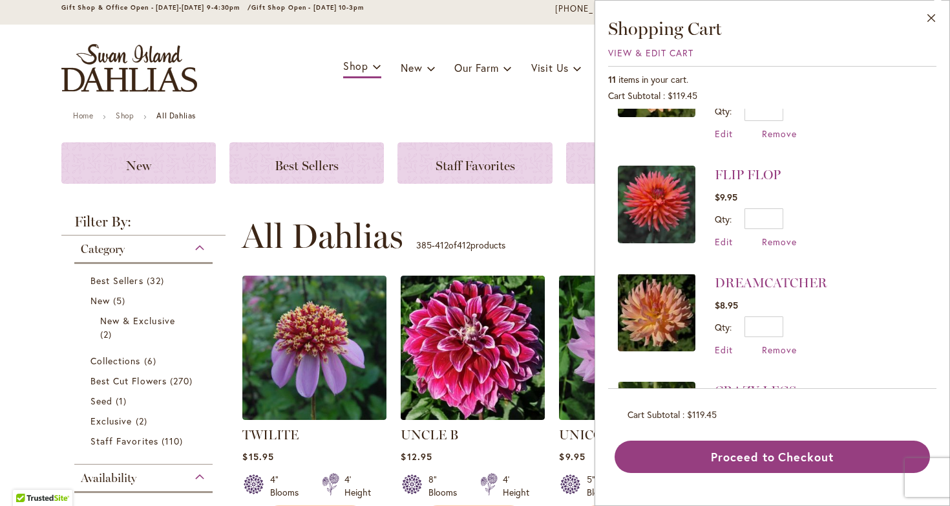
scroll to position [760, 0]
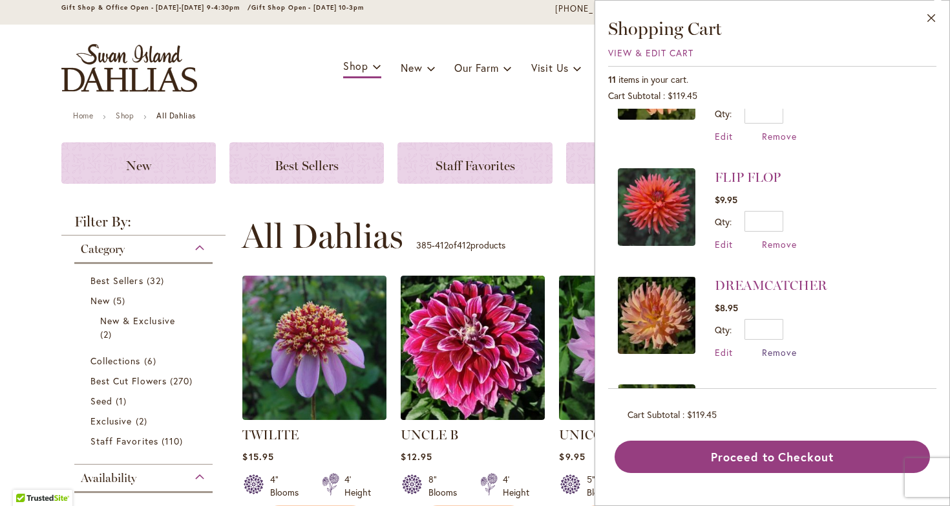
click at [781, 346] on span "Remove" at bounding box center [779, 352] width 35 height 12
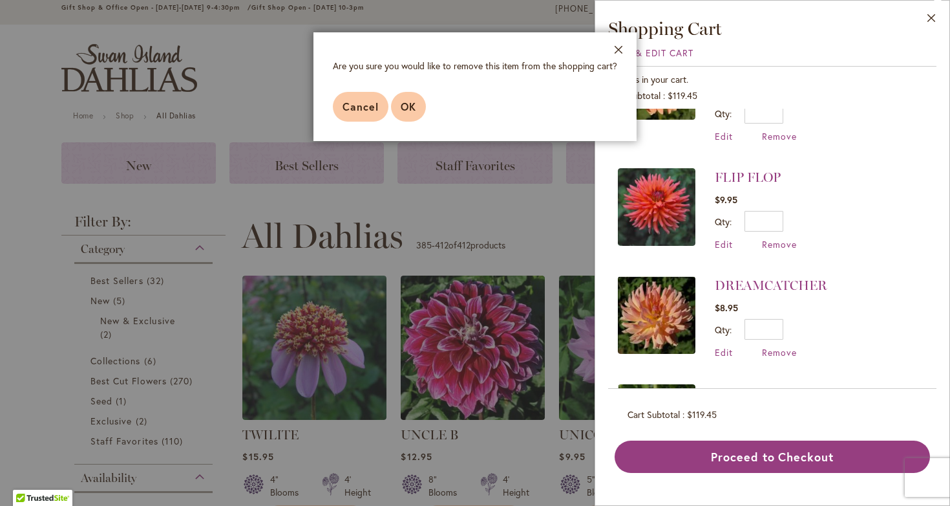
click at [409, 105] on span "OK" at bounding box center [409, 107] width 16 height 14
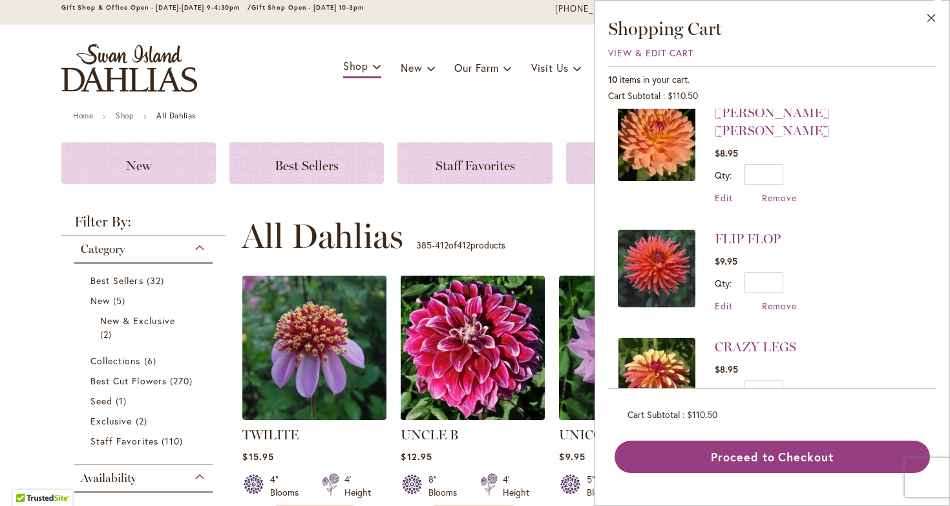
scroll to position [0, 0]
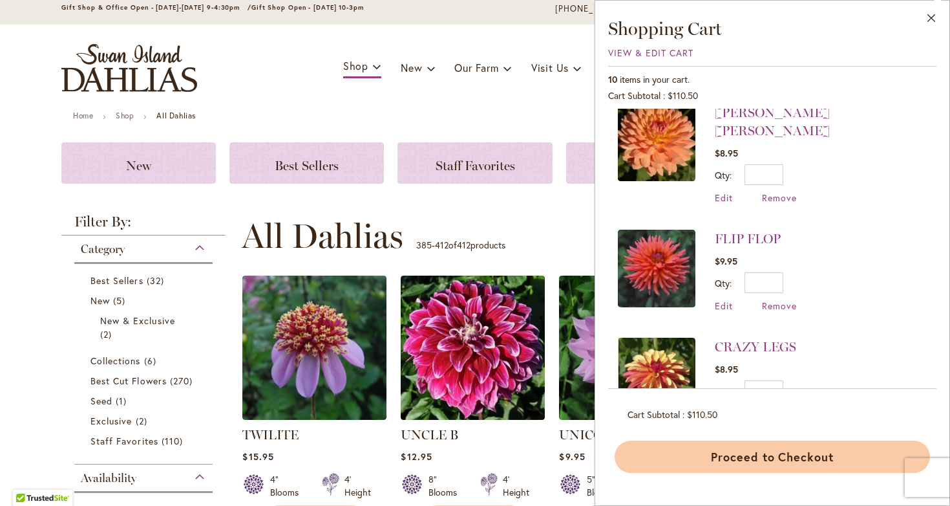
click at [815, 459] on button "Proceed to Checkout" at bounding box center [772, 456] width 315 height 32
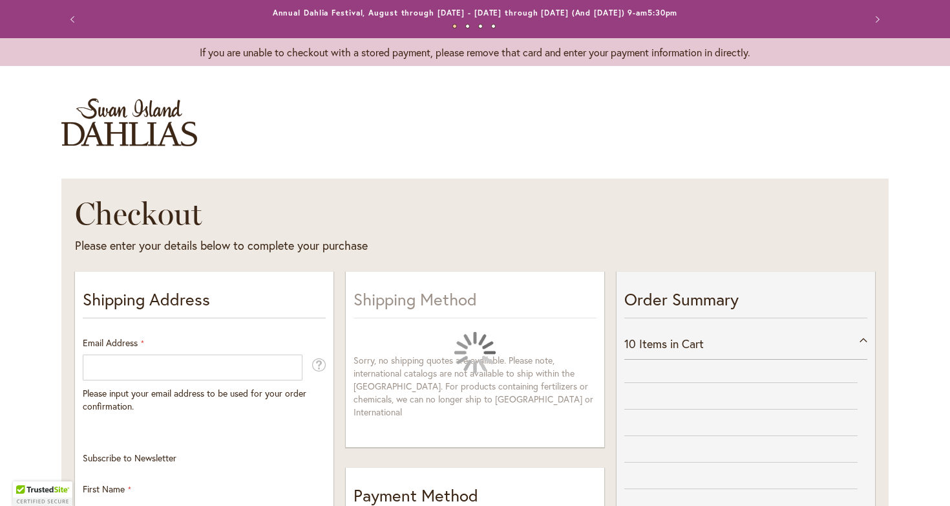
select select "**"
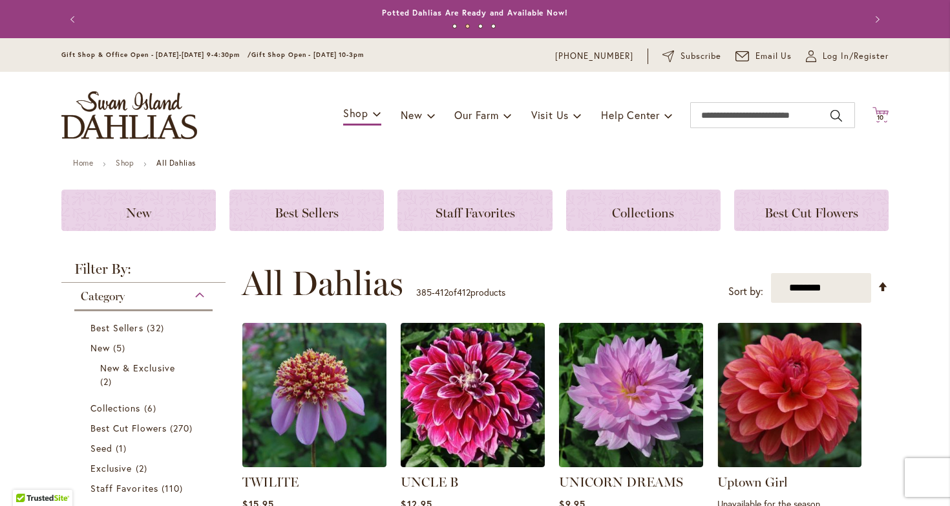
click at [877, 116] on span "10" at bounding box center [881, 117] width 8 height 8
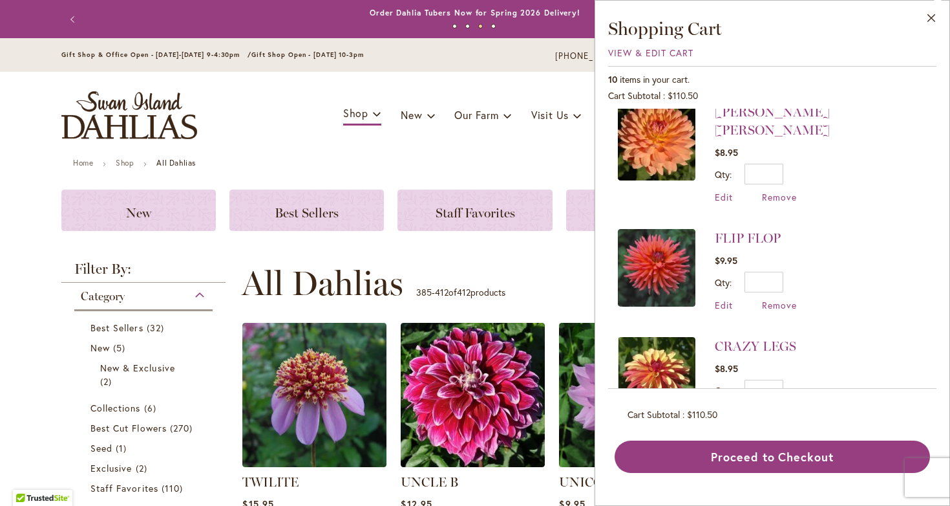
scroll to position [699, 0]
click at [778, 407] on span "Remove" at bounding box center [779, 413] width 35 height 12
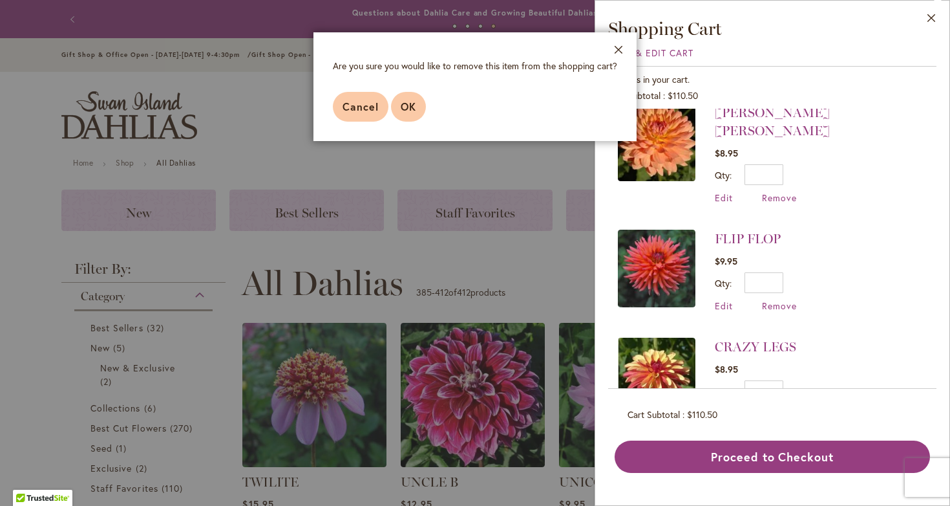
click at [411, 106] on span "OK" at bounding box center [409, 107] width 16 height 14
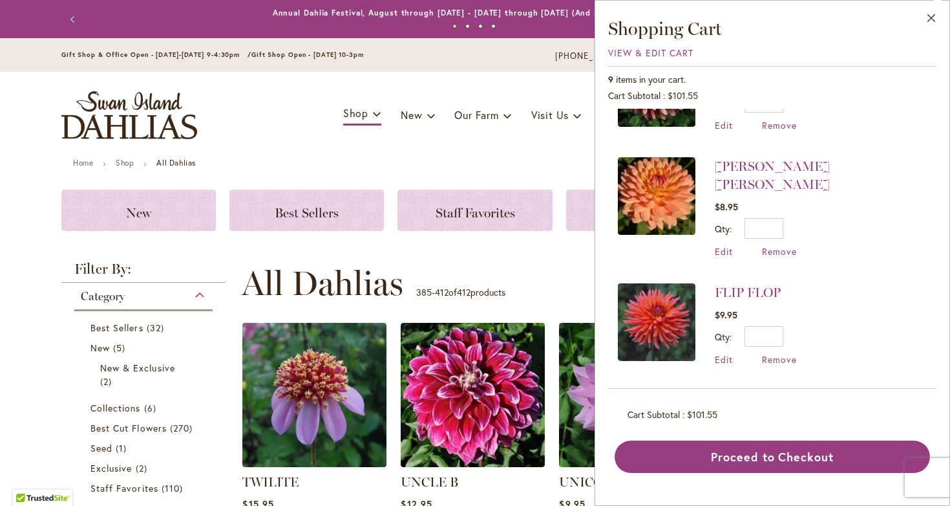
scroll to position [0, 0]
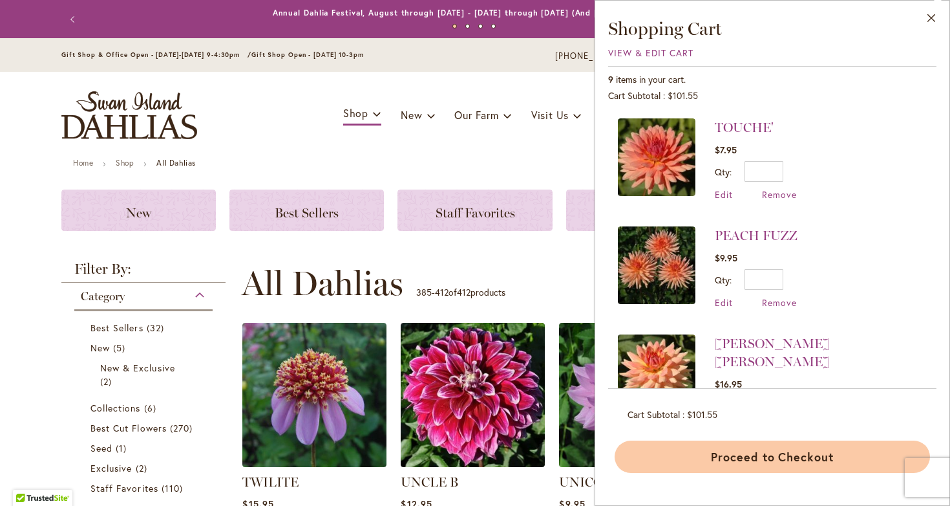
click at [771, 454] on button "Proceed to Checkout" at bounding box center [772, 456] width 315 height 32
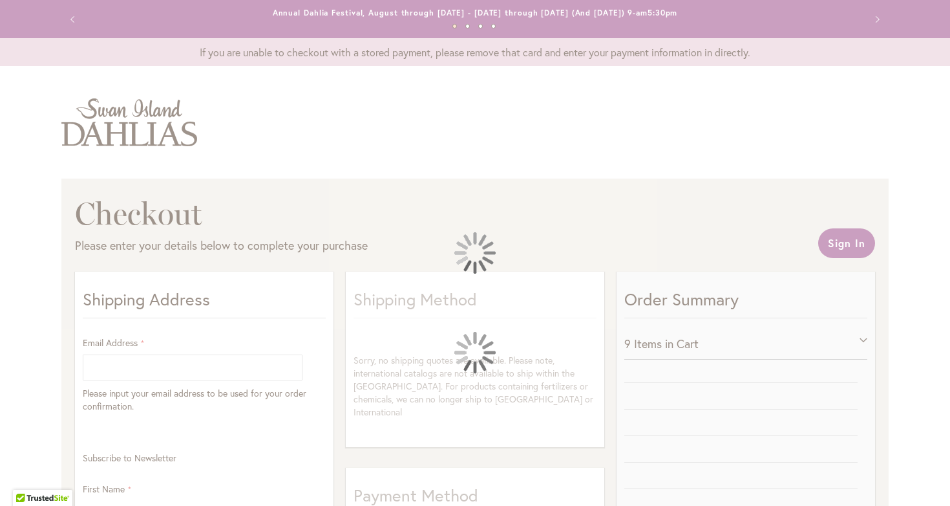
select select "**"
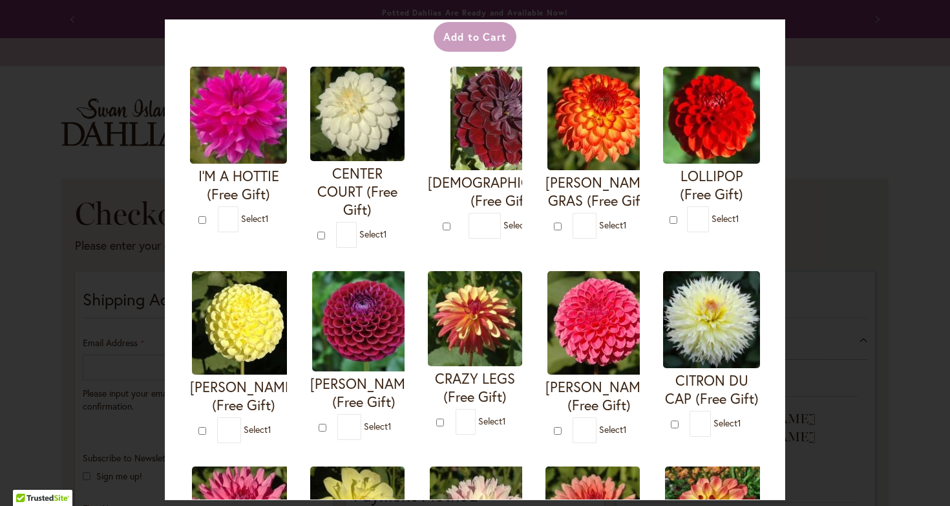
scroll to position [67, 0]
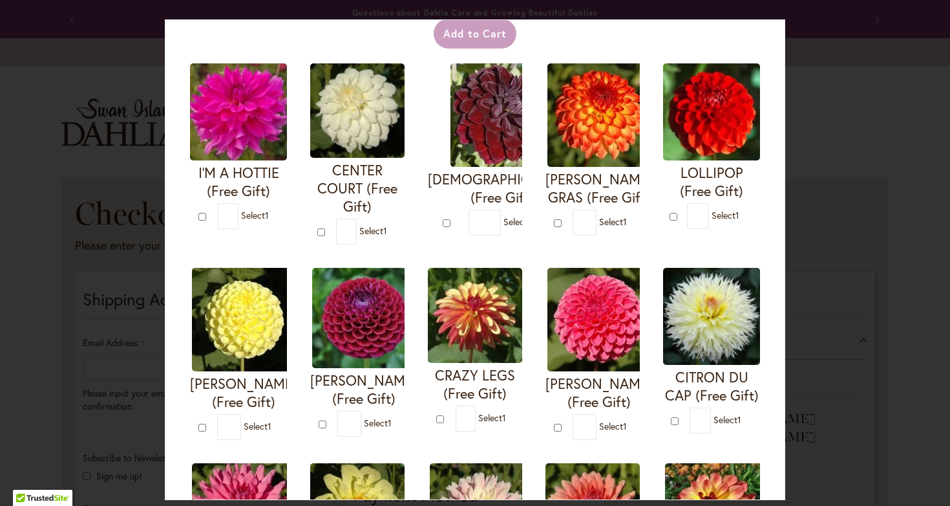
click at [522, 339] on img at bounding box center [475, 315] width 94 height 95
type input "*"
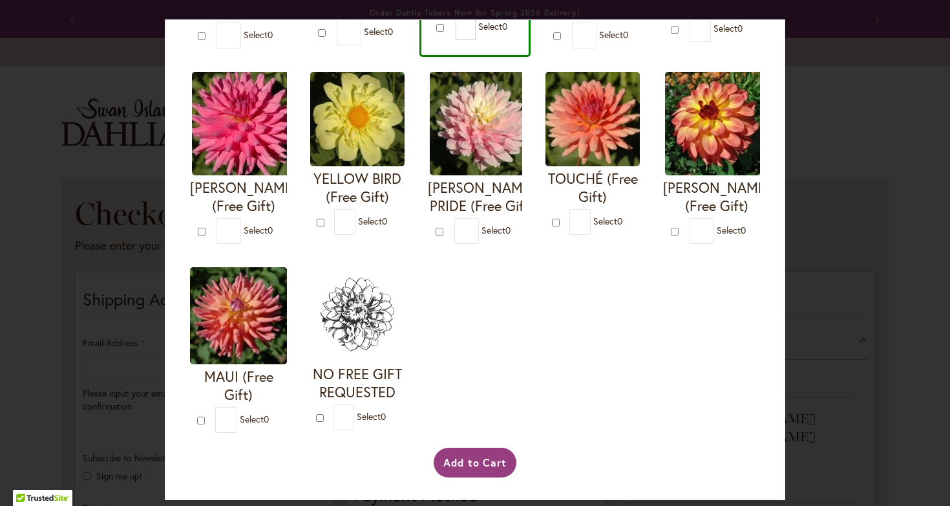
scroll to position [667, 0]
click at [483, 464] on button "Add to Cart" at bounding box center [475, 462] width 83 height 30
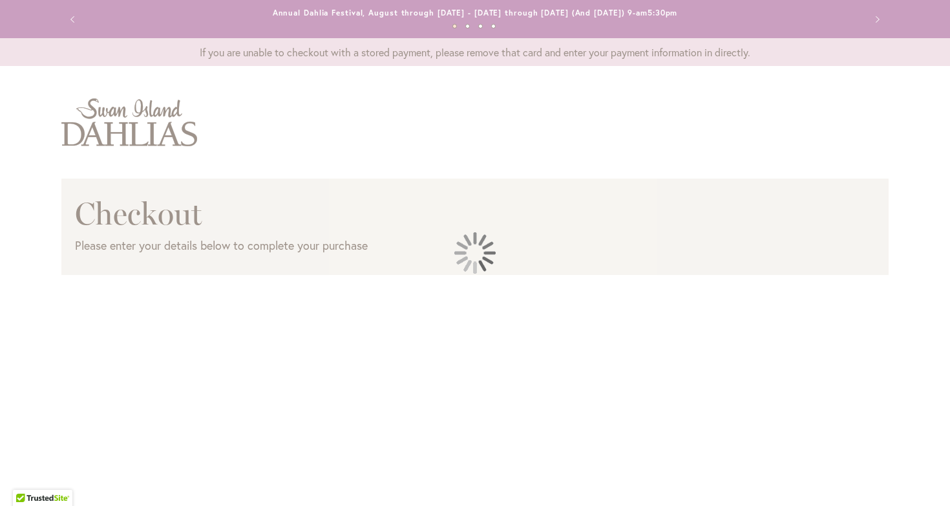
select select "**"
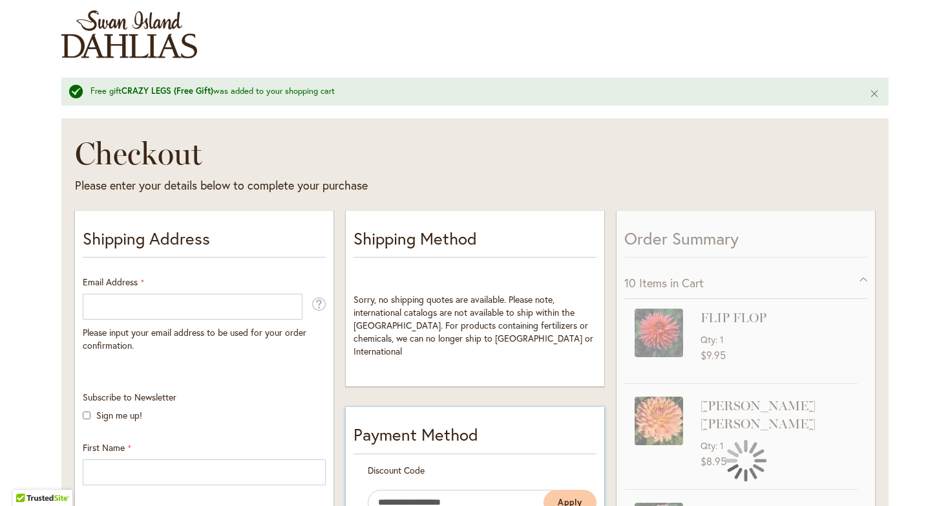
scroll to position [91, 0]
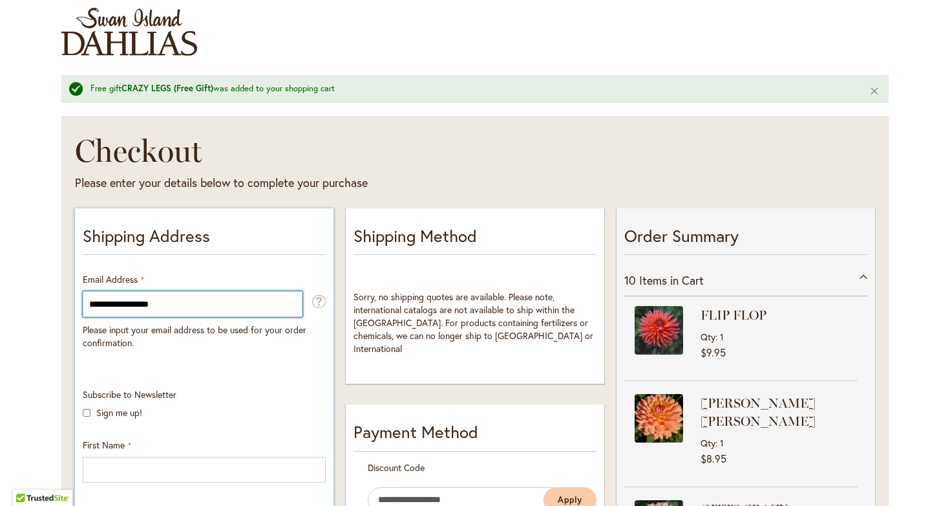
type input "**********"
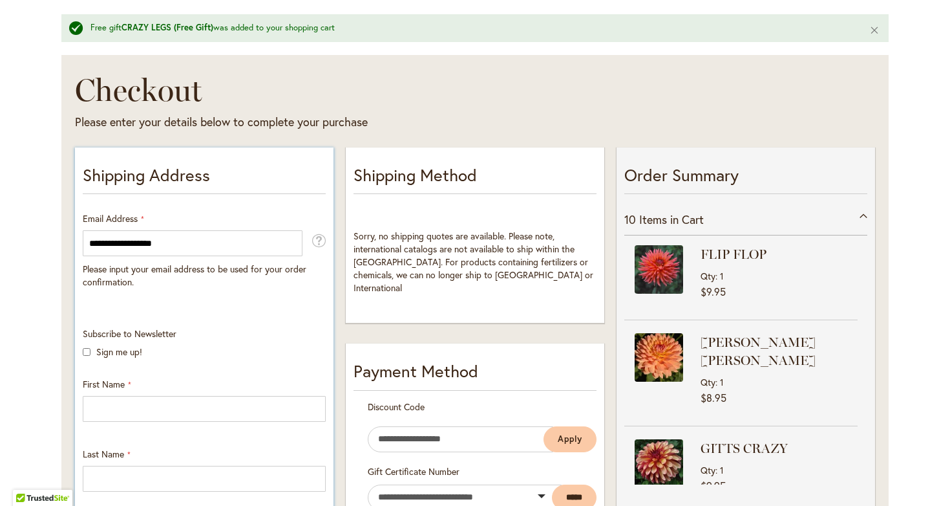
scroll to position [175, 0]
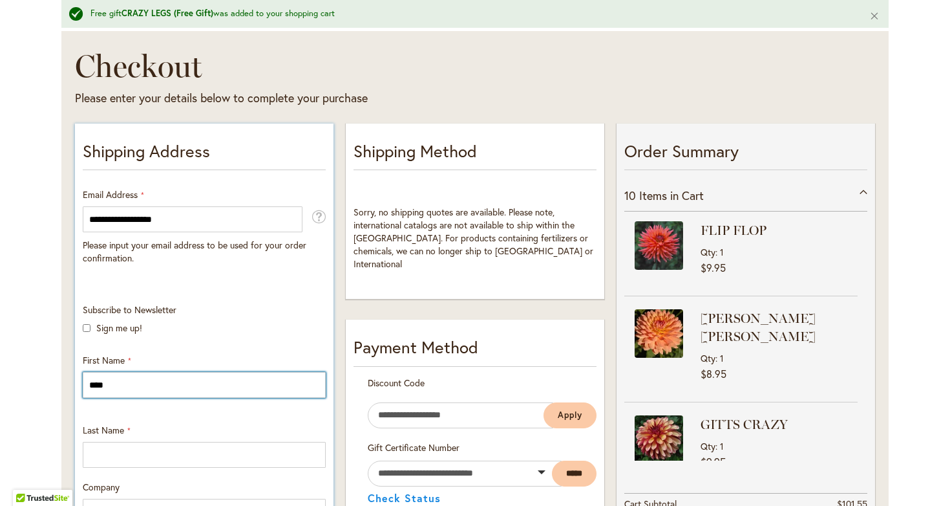
type input "*****"
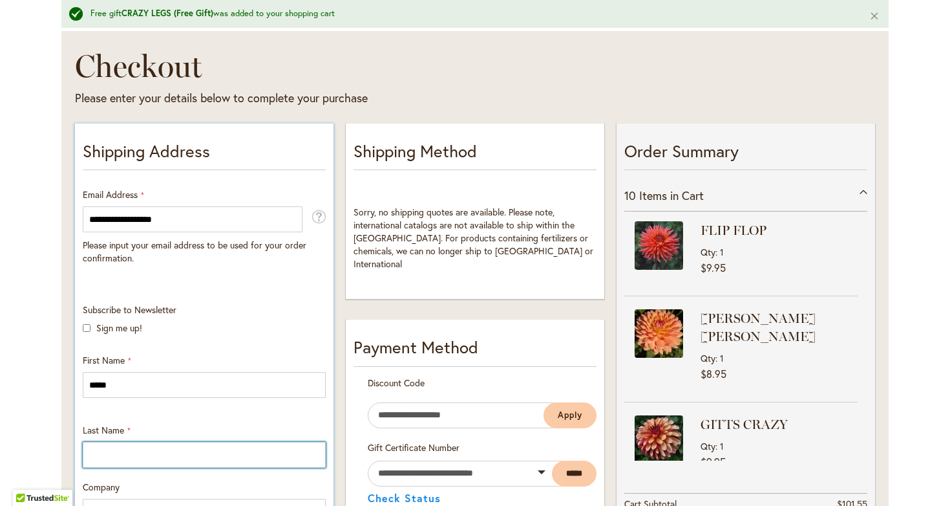
type input "****"
type input "**********"
select select "**"
type input "*******"
type input "*****"
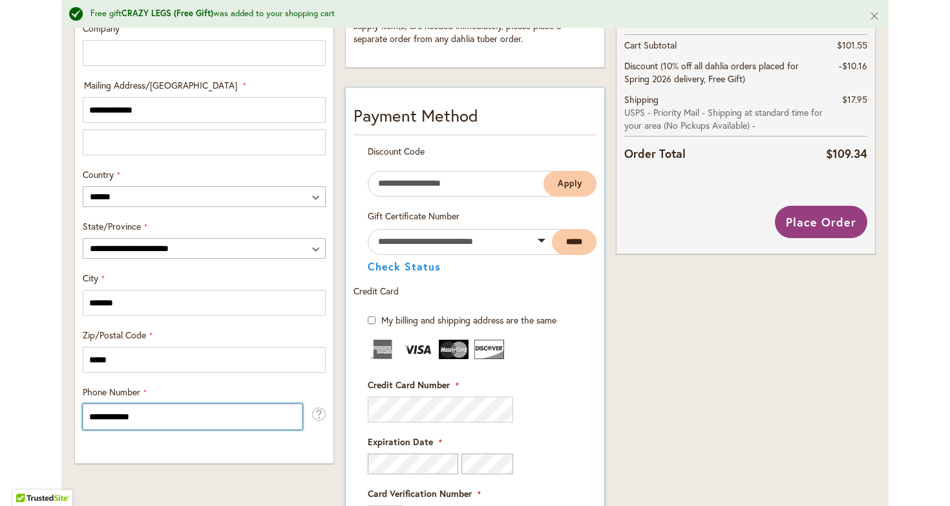
scroll to position [643, 0]
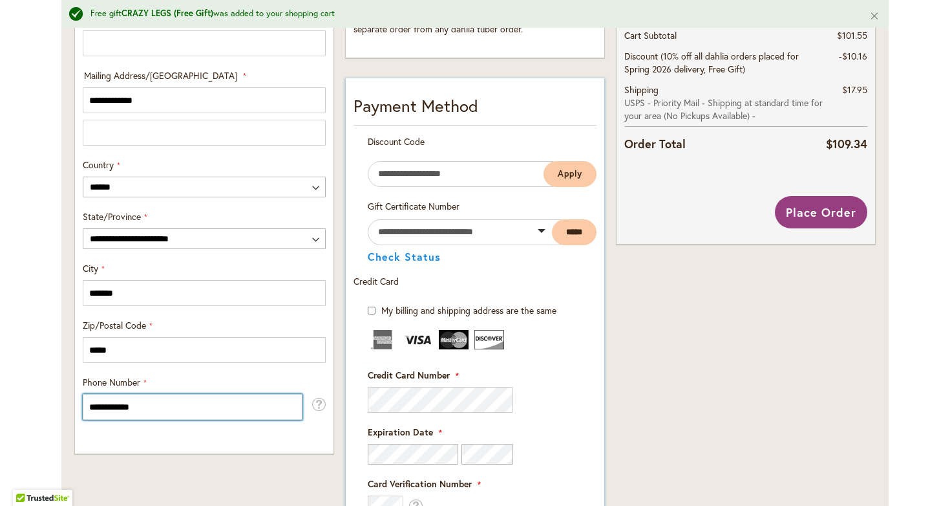
type input "**********"
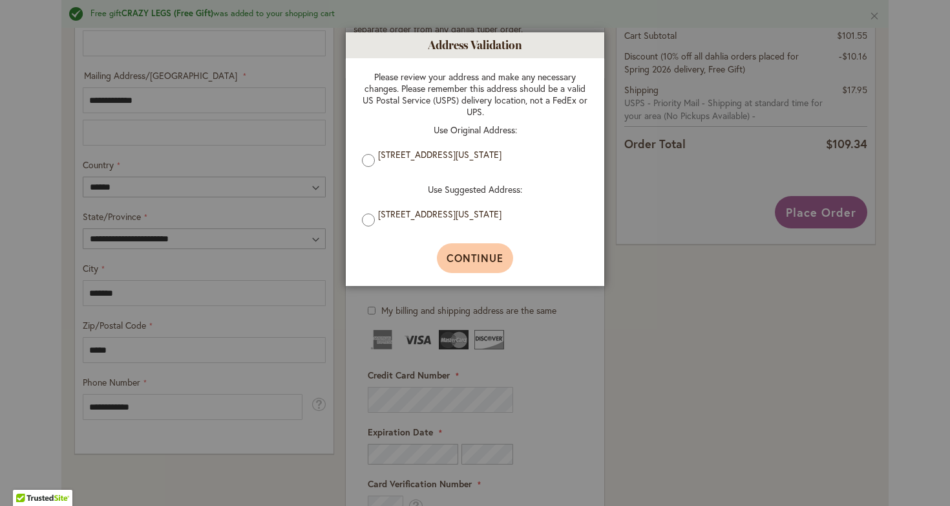
click at [496, 257] on span "Continue" at bounding box center [476, 258] width 58 height 14
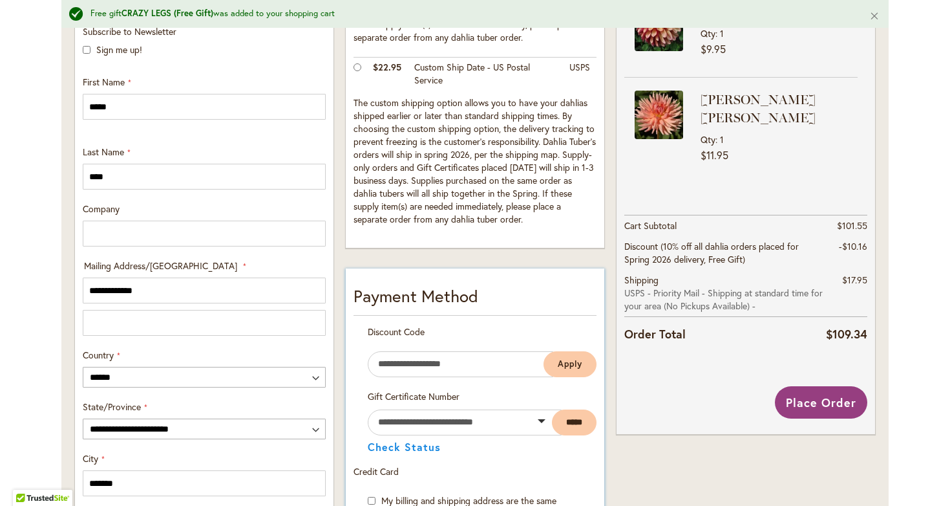
scroll to position [448, 0]
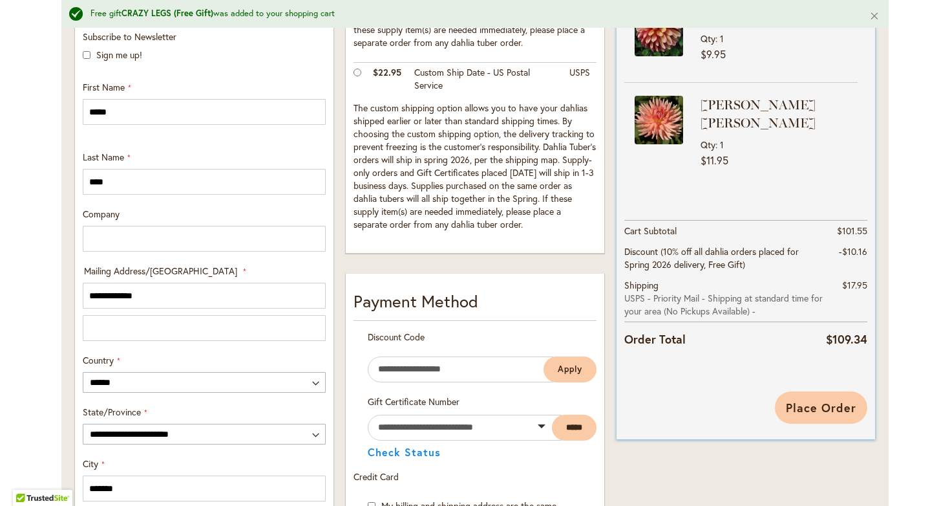
click at [807, 407] on span "Place Order" at bounding box center [821, 408] width 70 height 16
